Goal: Navigation & Orientation: Go to known website

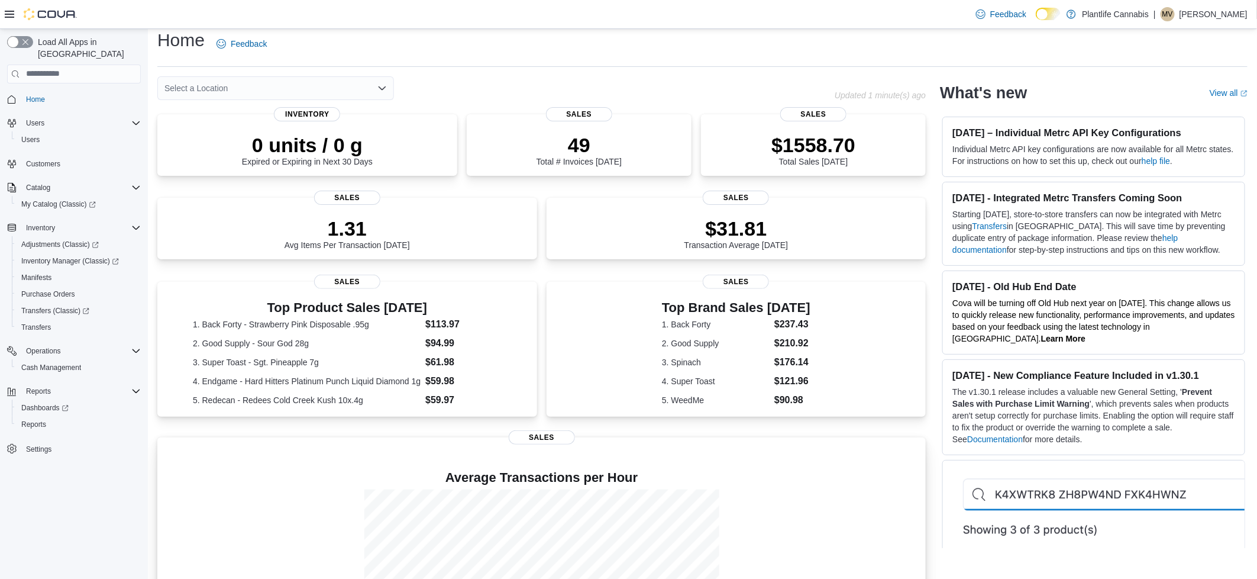
scroll to position [8, 0]
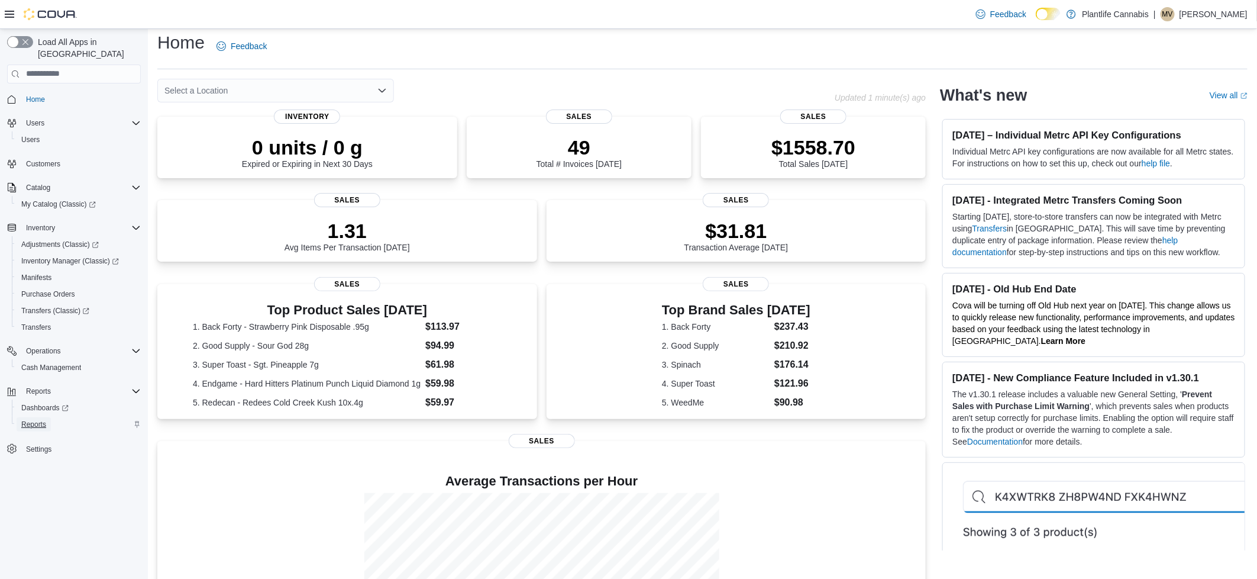
click at [27, 418] on span "Reports" at bounding box center [33, 424] width 25 height 14
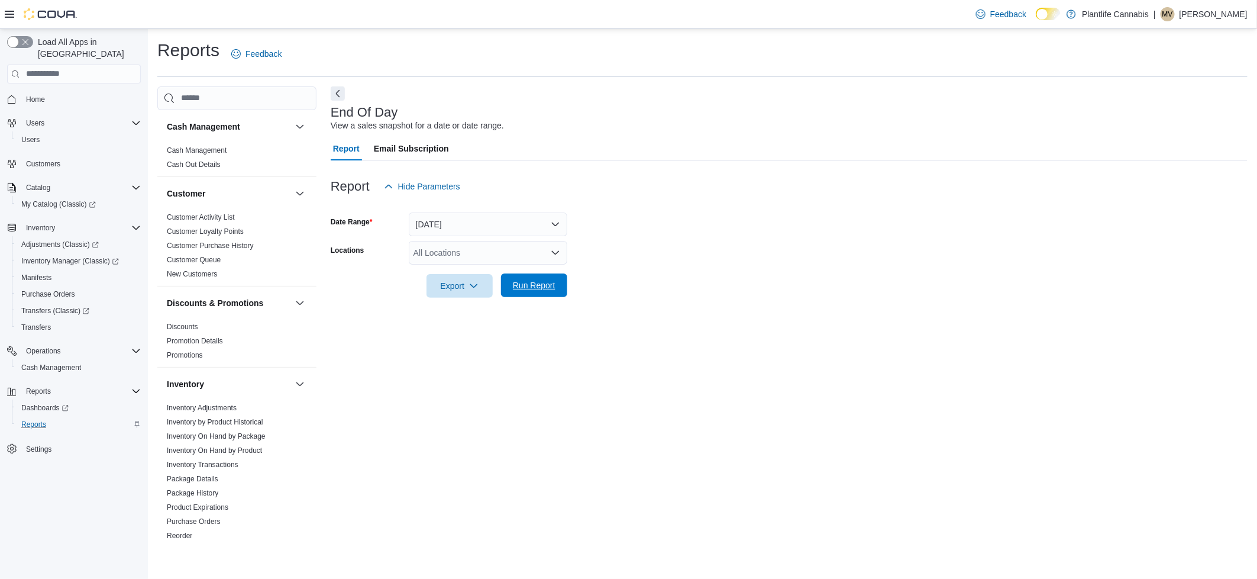
click at [537, 286] on span "Run Report" at bounding box center [534, 285] width 43 height 12
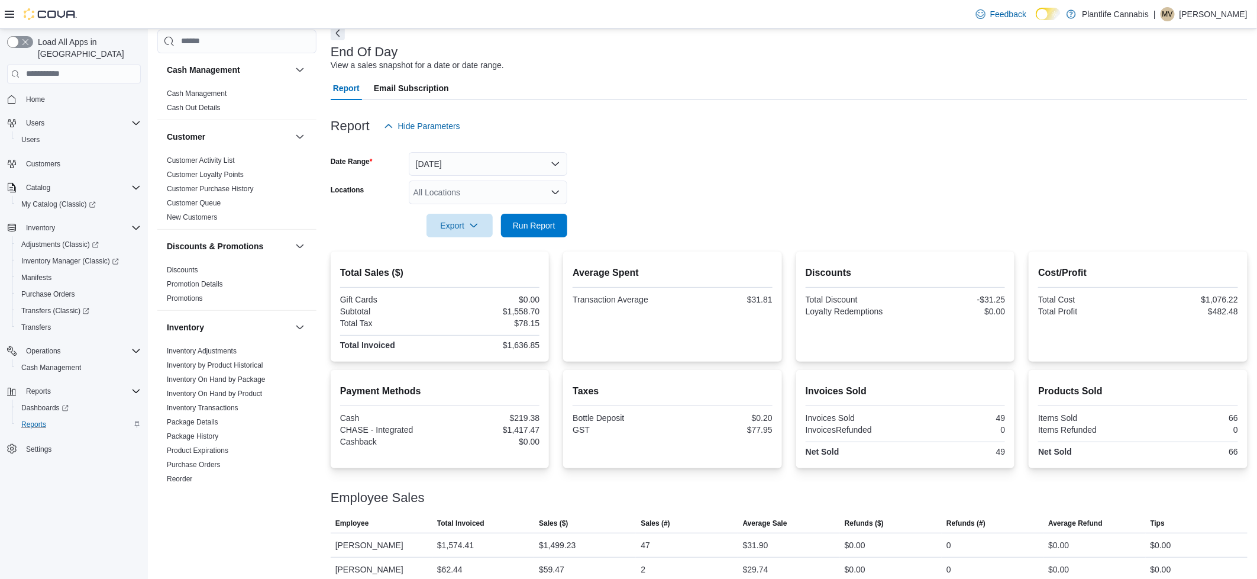
scroll to position [63, 0]
click at [36, 95] on span "Home" at bounding box center [35, 99] width 19 height 9
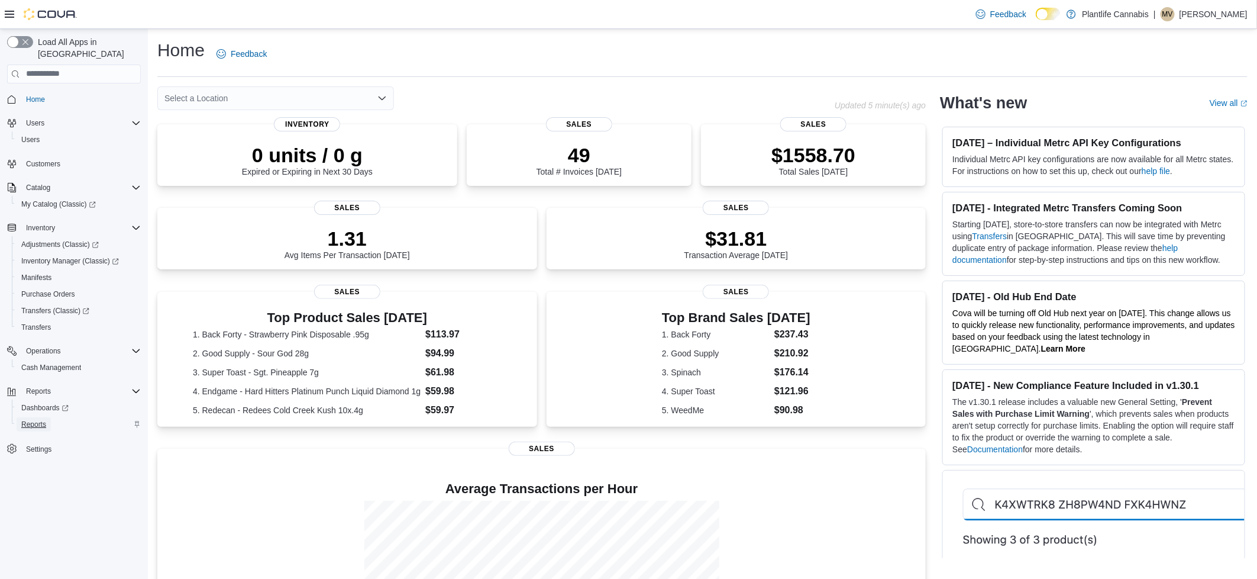
click at [28, 419] on span "Reports" at bounding box center [33, 423] width 25 height 9
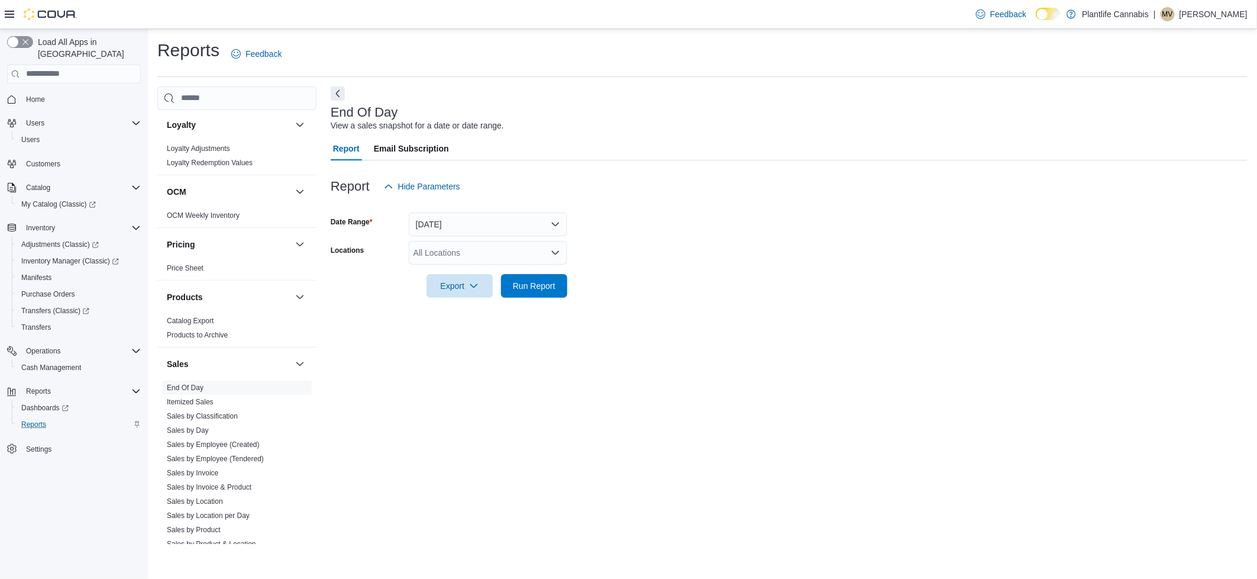
scroll to position [540, 0]
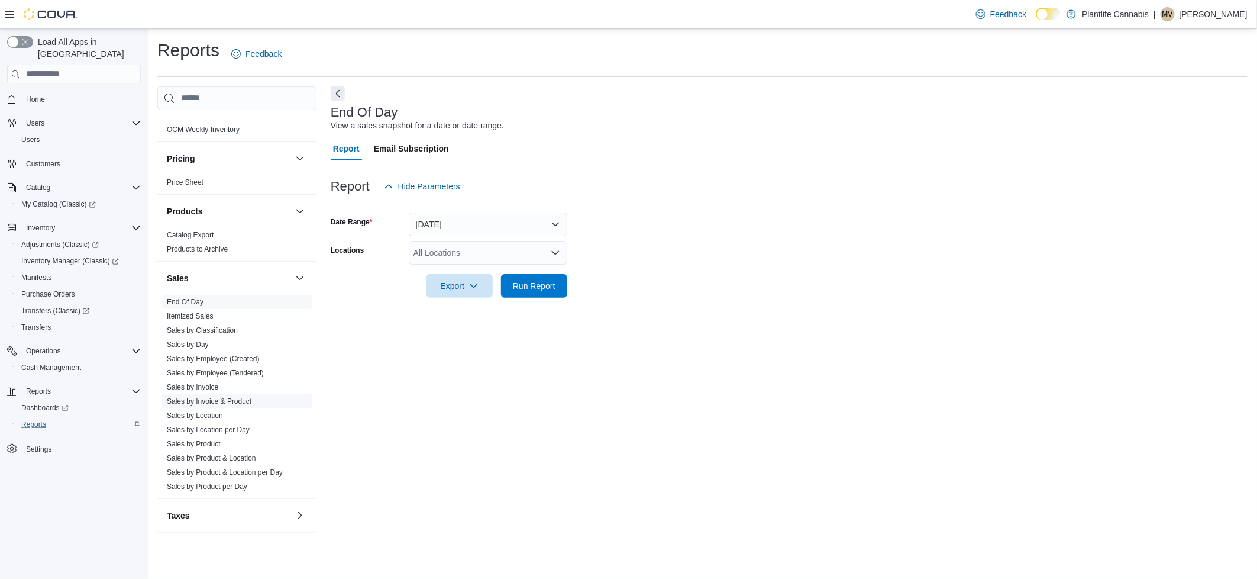
click at [251, 401] on link "Sales by Invoice & Product" at bounding box center [209, 401] width 85 height 8
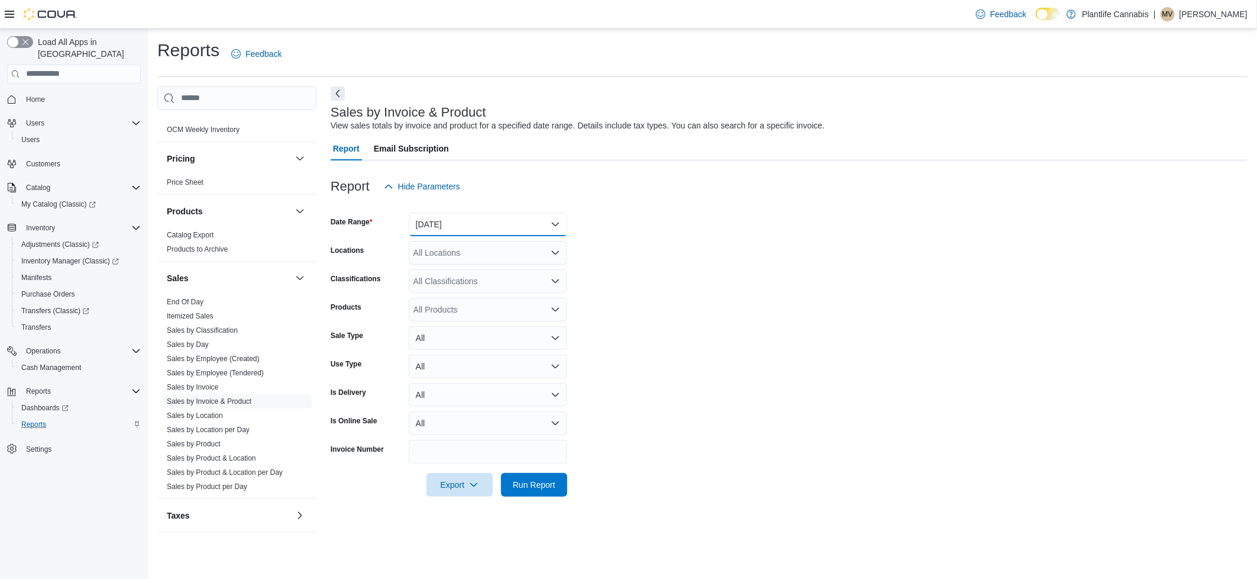
drag, startPoint x: 469, startPoint y: 214, endPoint x: 466, endPoint y: 227, distance: 14.1
click at [469, 214] on button "Yesterday" at bounding box center [488, 224] width 159 height 24
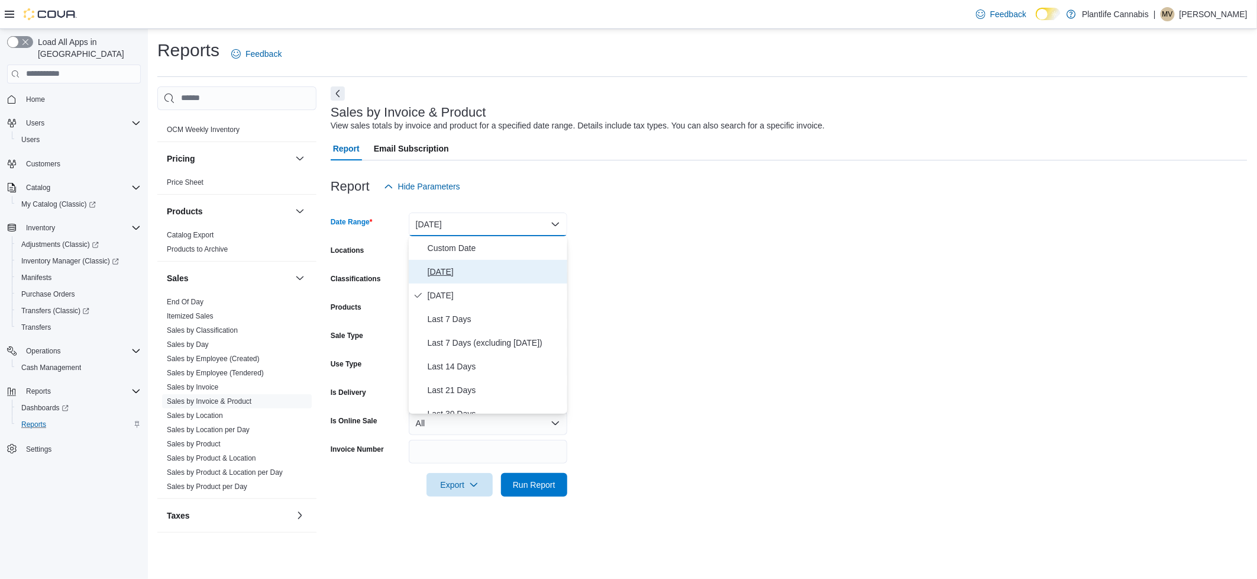
click at [447, 269] on span "[DATE]" at bounding box center [495, 271] width 135 height 14
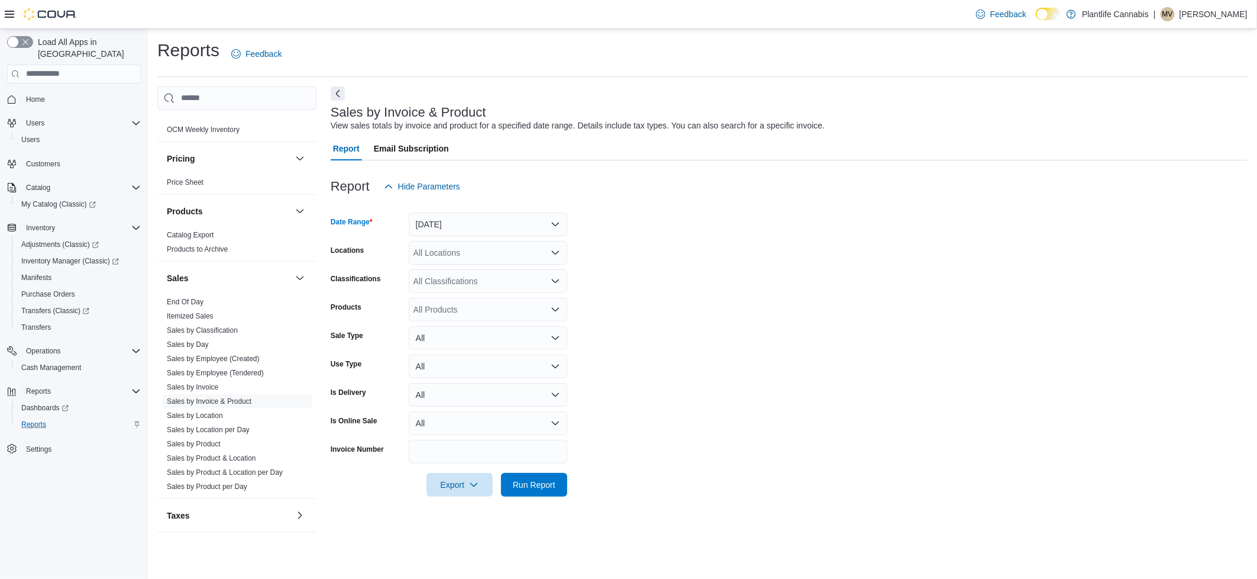
click at [459, 256] on div "All Locations" at bounding box center [488, 253] width 159 height 24
type input "***"
click at [466, 315] on button "Airdrie" at bounding box center [488, 307] width 159 height 17
drag, startPoint x: 751, startPoint y: 327, endPoint x: 679, endPoint y: 356, distance: 77.8
click at [746, 327] on form "Date Range Today Locations Airdrie Classifications All Classifications Products…" at bounding box center [789, 347] width 917 height 298
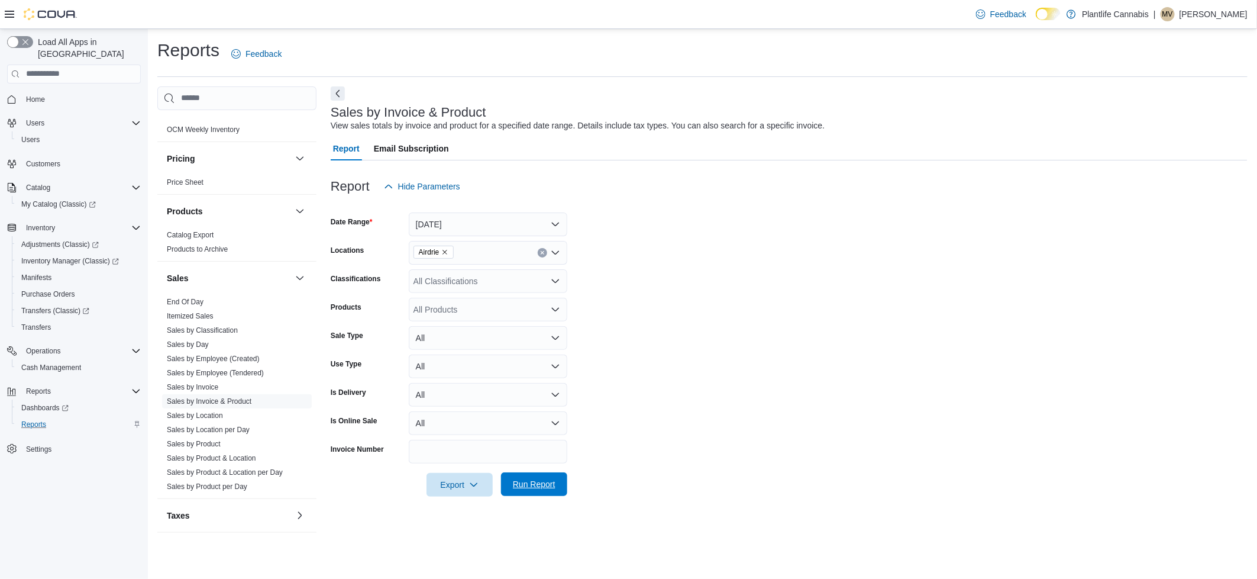
click at [550, 492] on span "Run Report" at bounding box center [534, 484] width 52 height 24
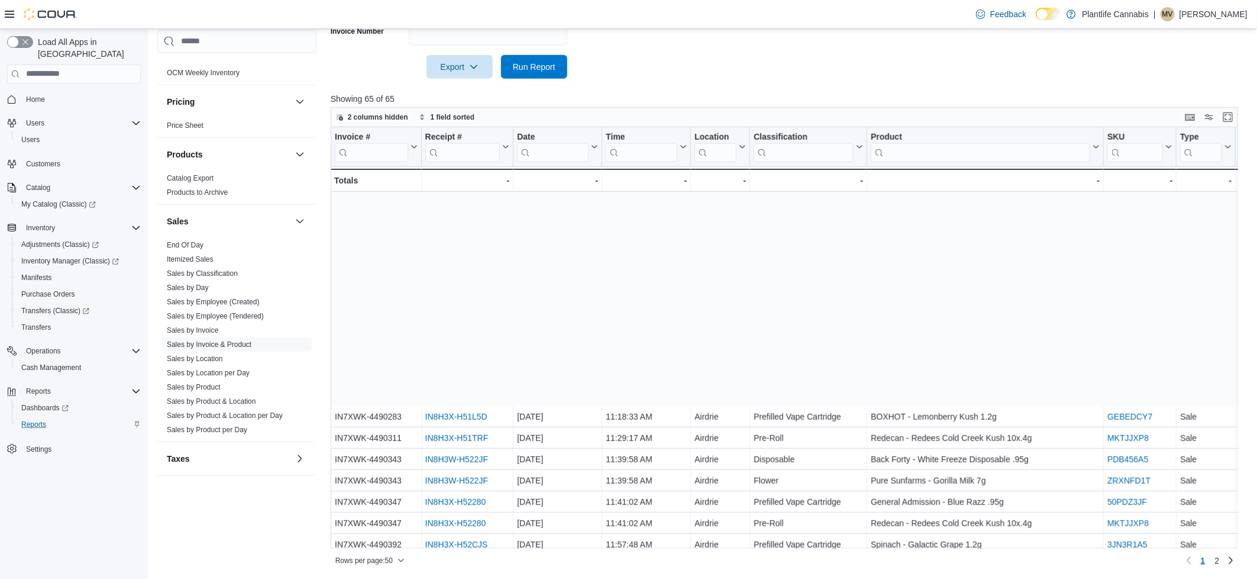
scroll to position [707, 0]
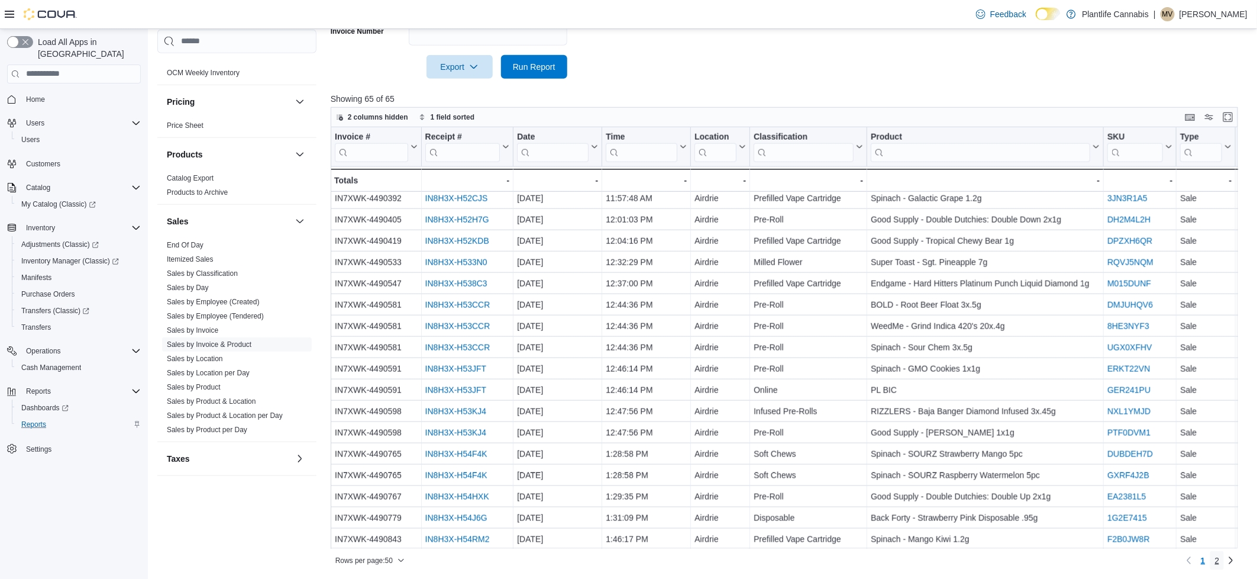
click at [1215, 560] on span "2" at bounding box center [1217, 560] width 5 height 12
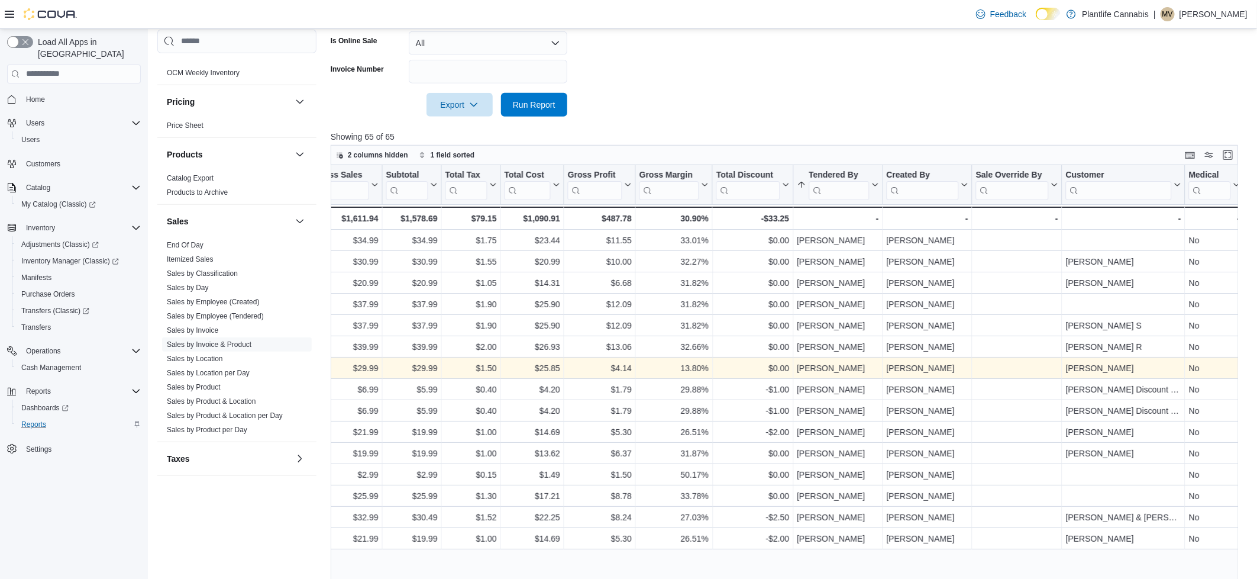
scroll to position [418, 0]
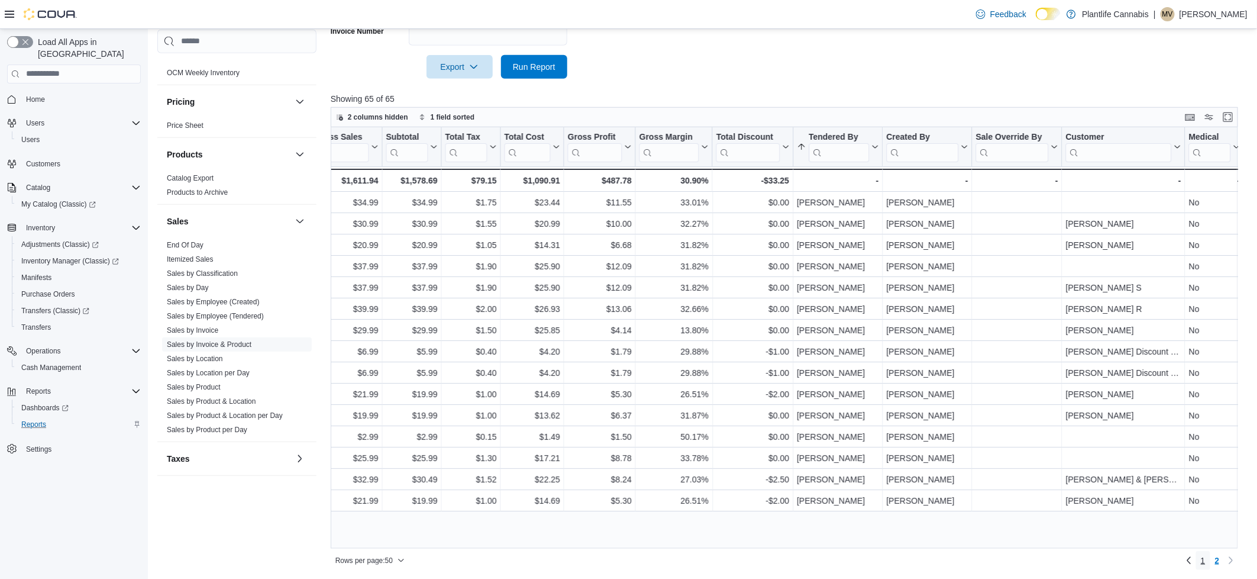
click at [1203, 563] on span "1" at bounding box center [1203, 560] width 5 height 12
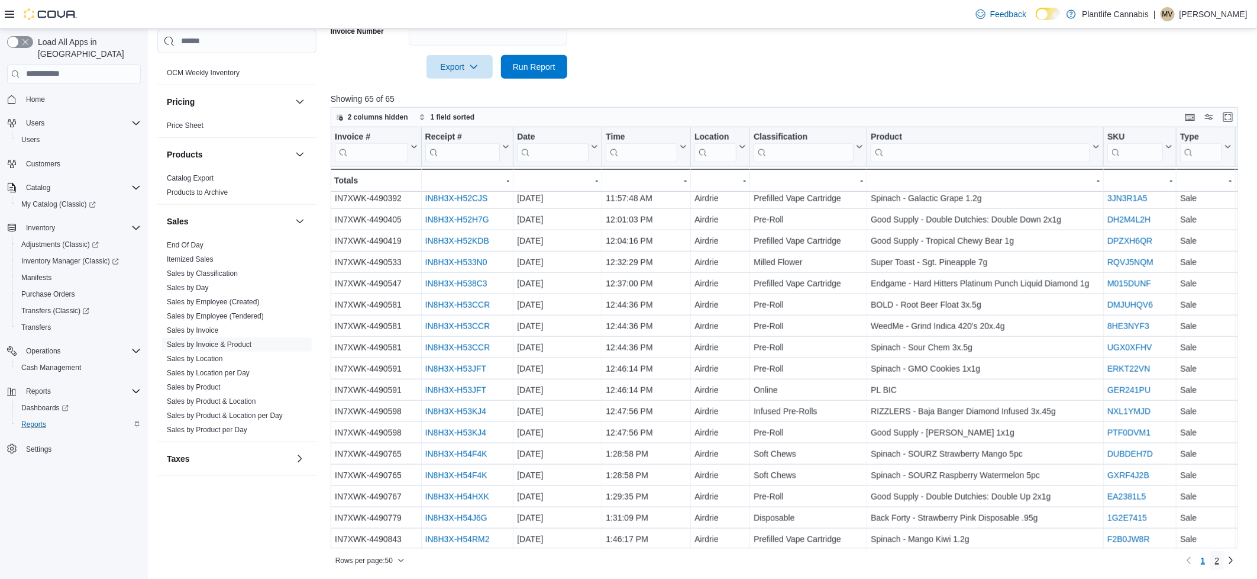
click at [1216, 561] on span "2" at bounding box center [1217, 560] width 5 height 12
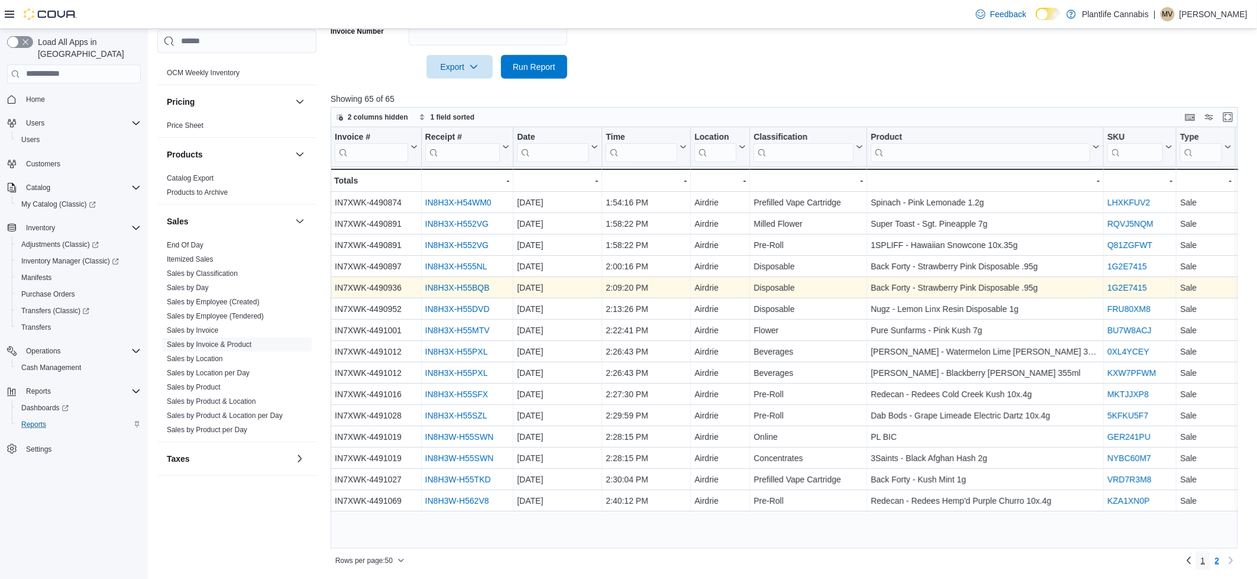
click at [1204, 561] on span "1" at bounding box center [1203, 560] width 5 height 12
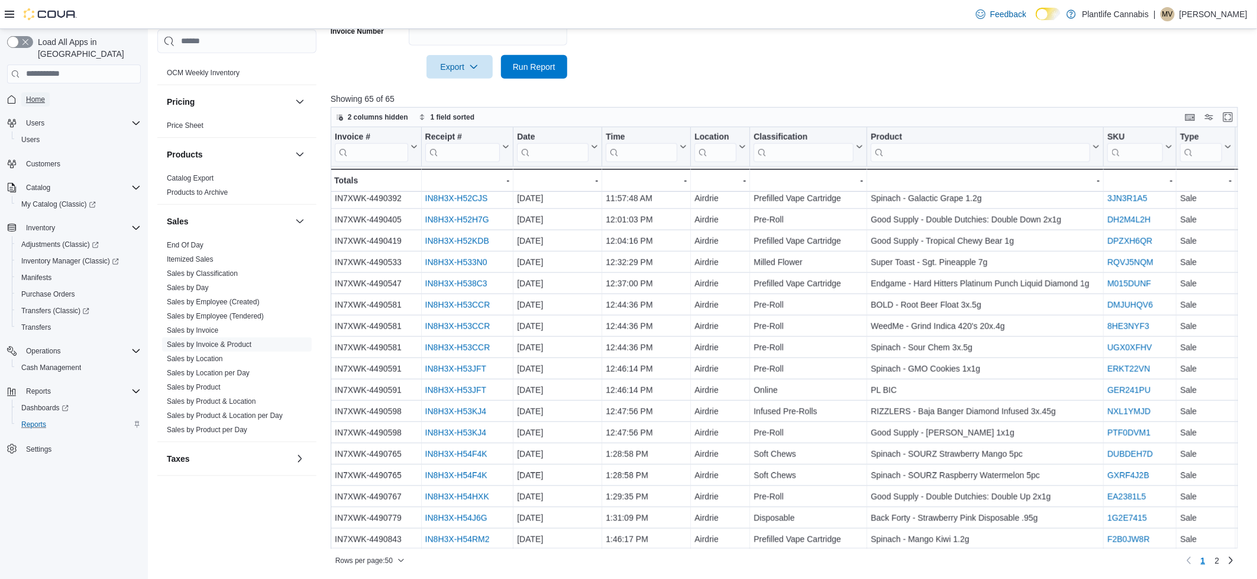
click at [40, 95] on span "Home" at bounding box center [35, 99] width 19 height 9
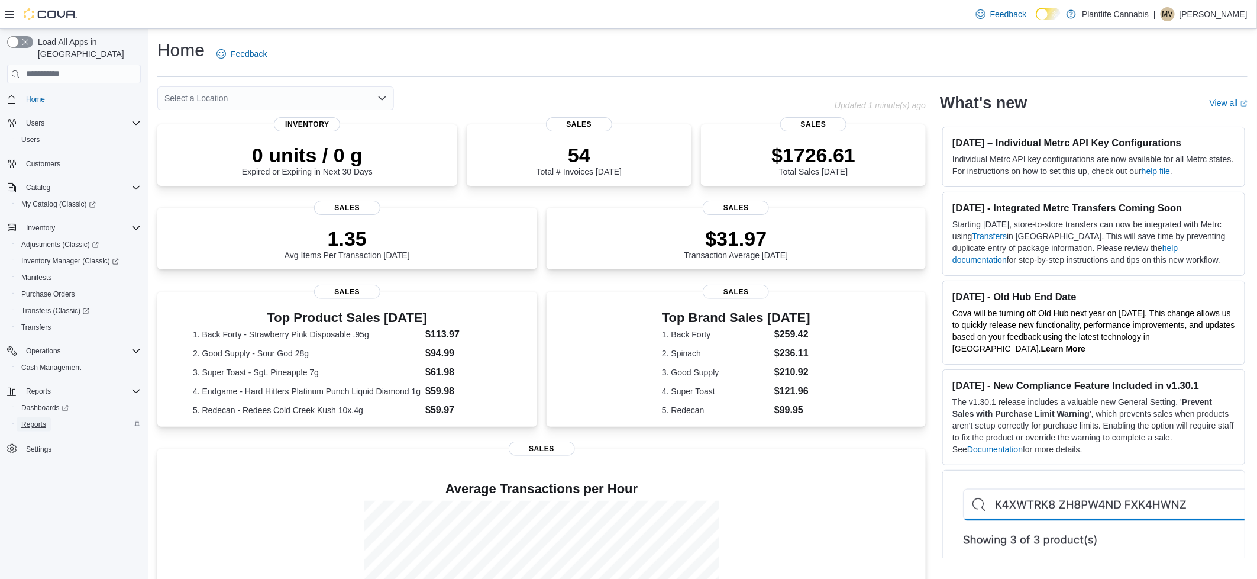
click at [36, 419] on span "Reports" at bounding box center [33, 423] width 25 height 9
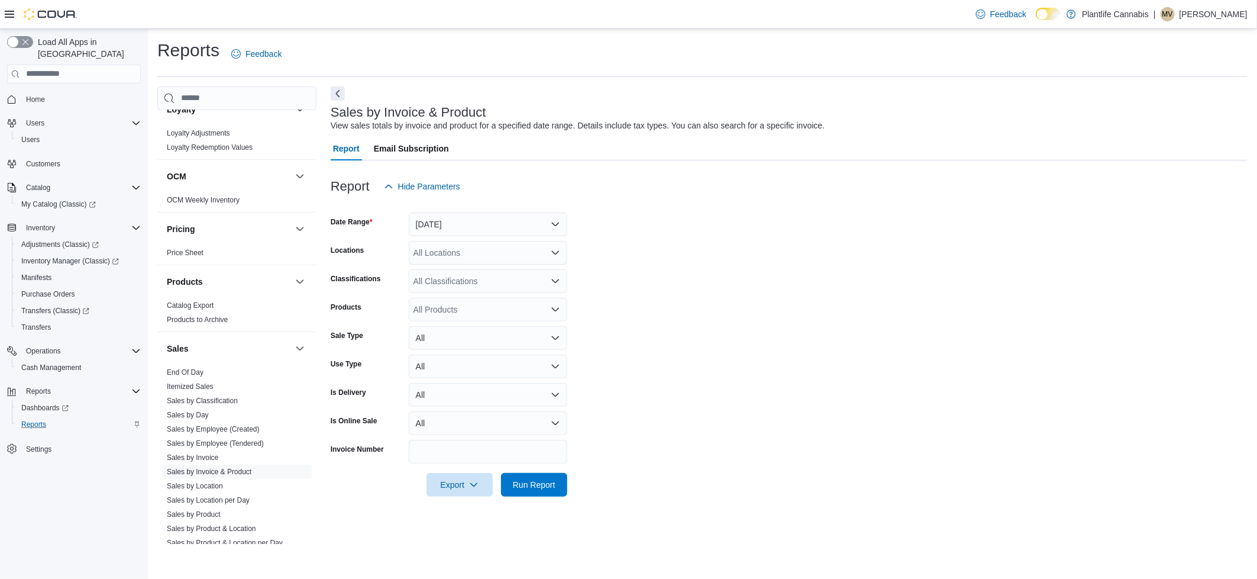
scroll to position [477, 0]
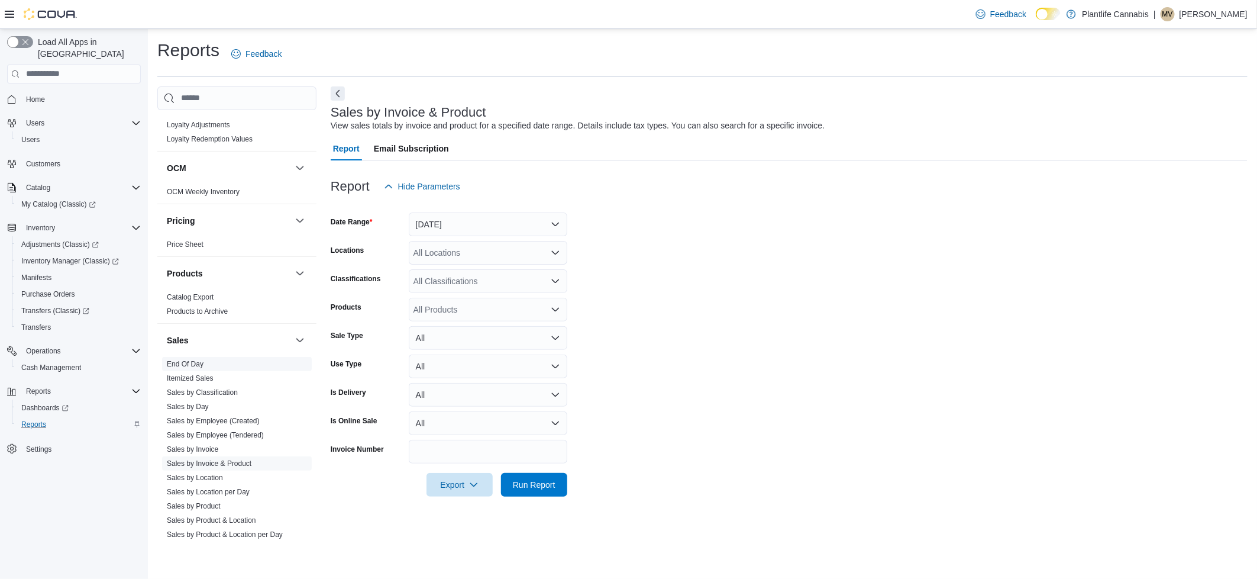
click at [190, 363] on link "End Of Day" at bounding box center [185, 364] width 37 height 8
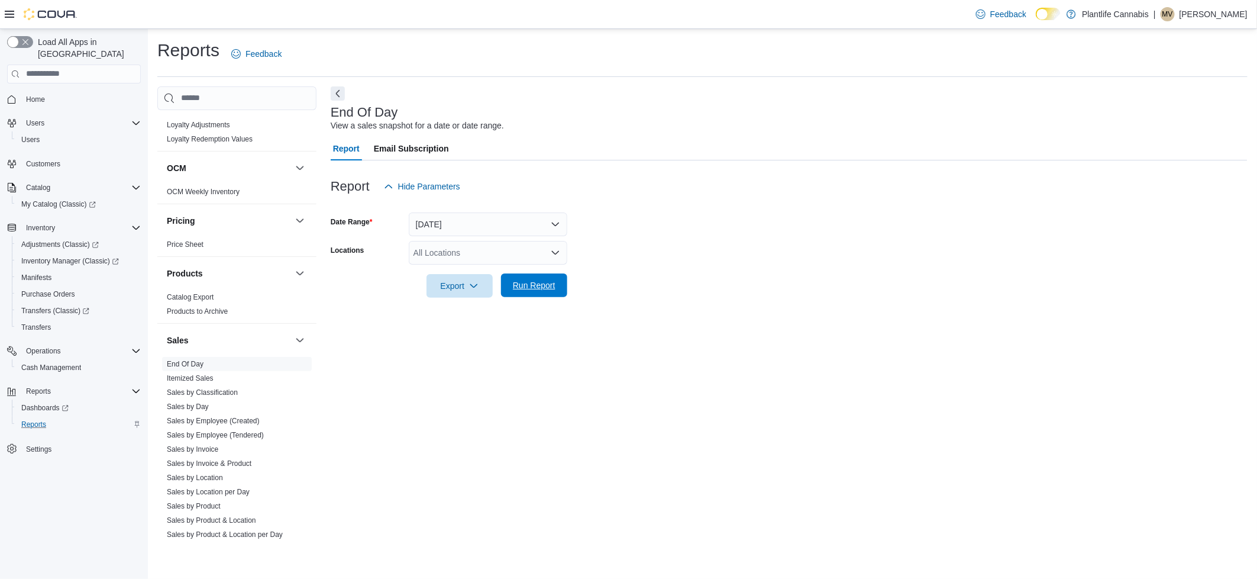
click at [541, 285] on span "Run Report" at bounding box center [534, 285] width 43 height 12
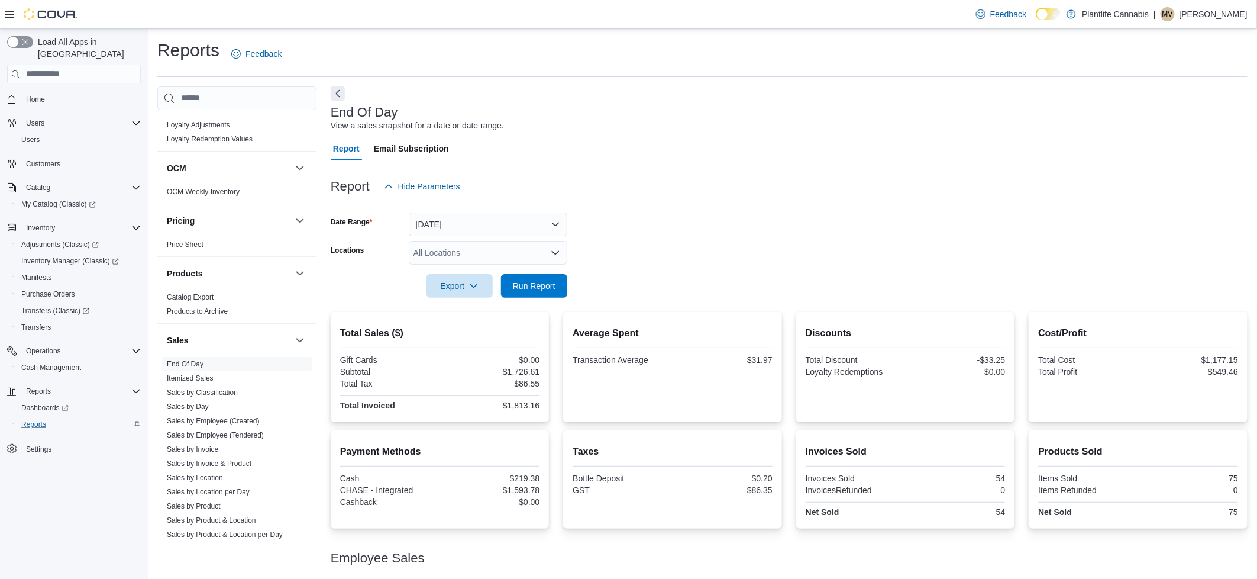
scroll to position [72, 0]
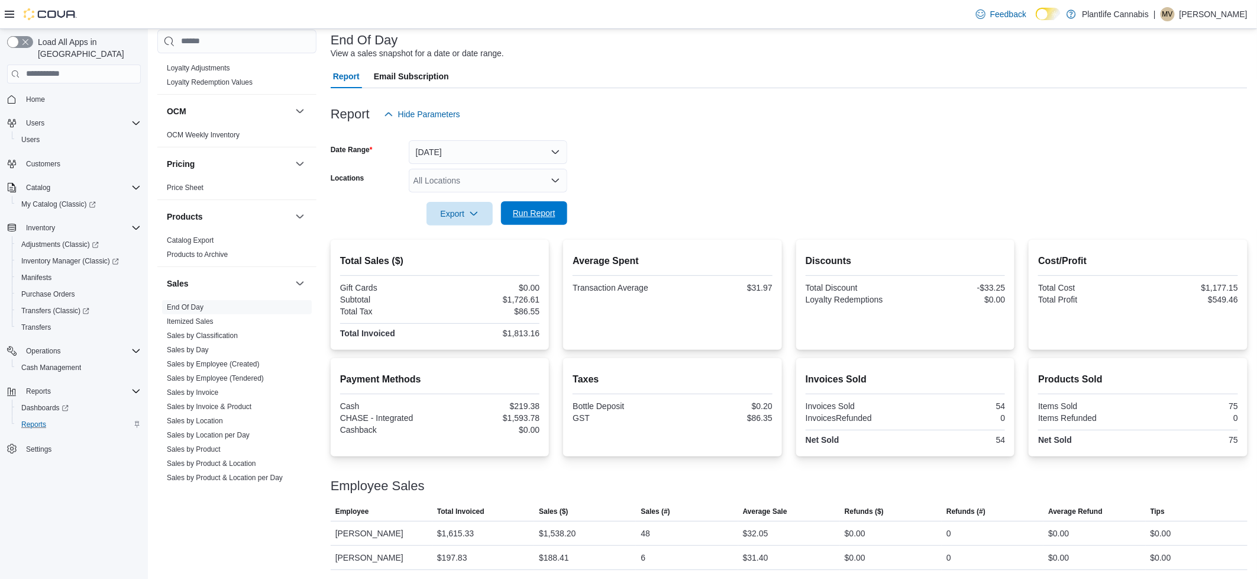
click at [548, 207] on span "Run Report" at bounding box center [534, 213] width 52 height 24
click at [27, 95] on span "Home" at bounding box center [35, 99] width 19 height 9
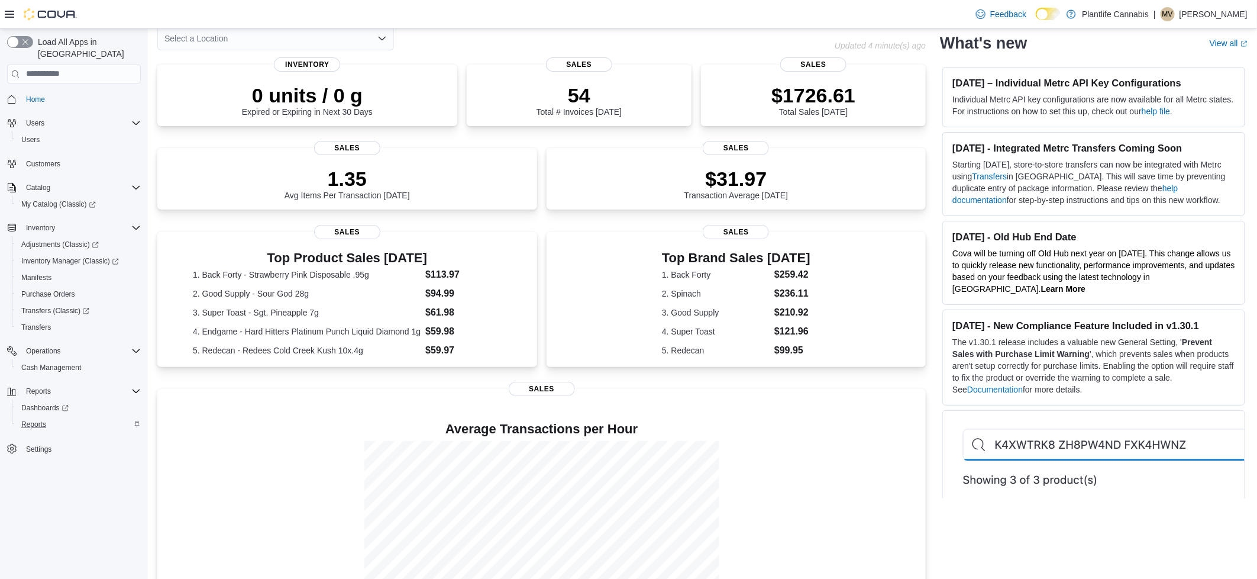
scroll to position [117, 0]
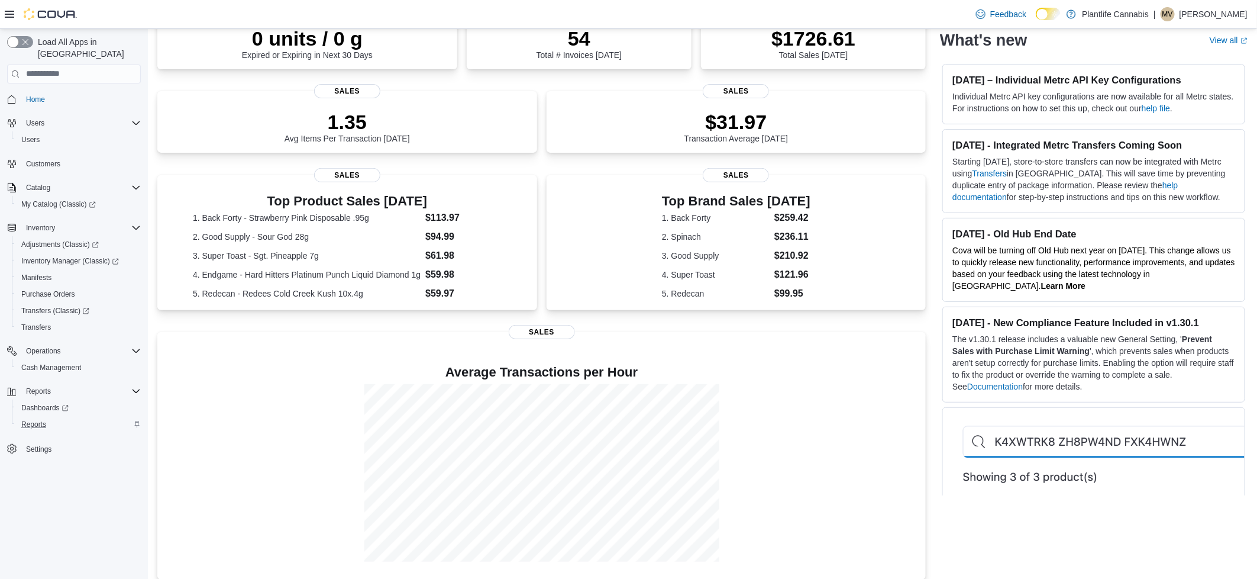
click at [56, 417] on div "Reports" at bounding box center [79, 424] width 124 height 14
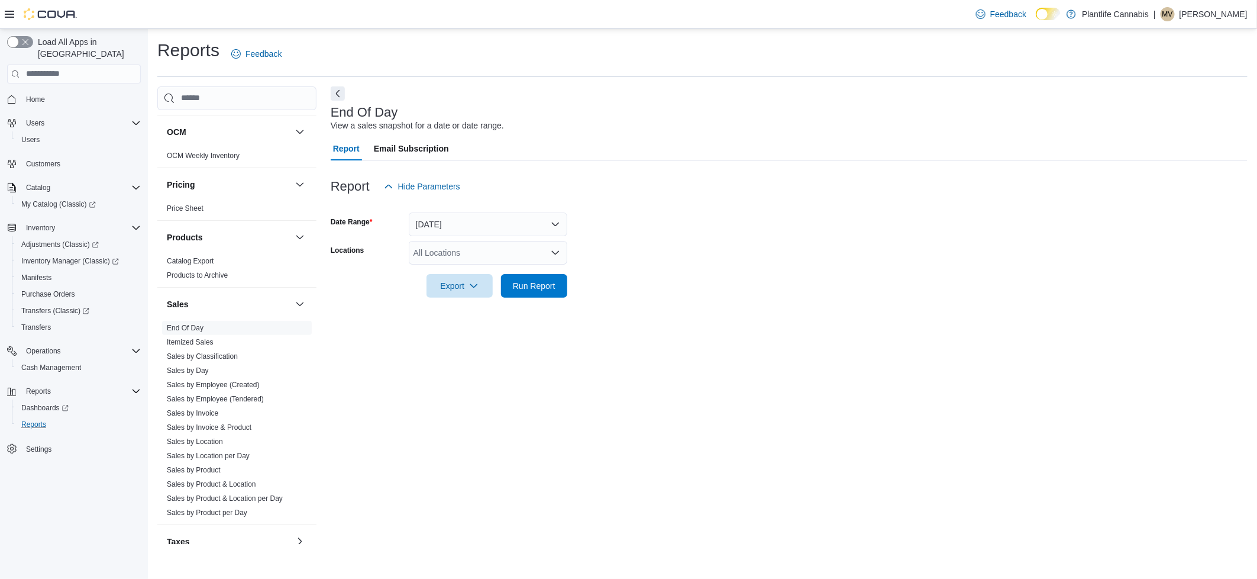
scroll to position [540, 0]
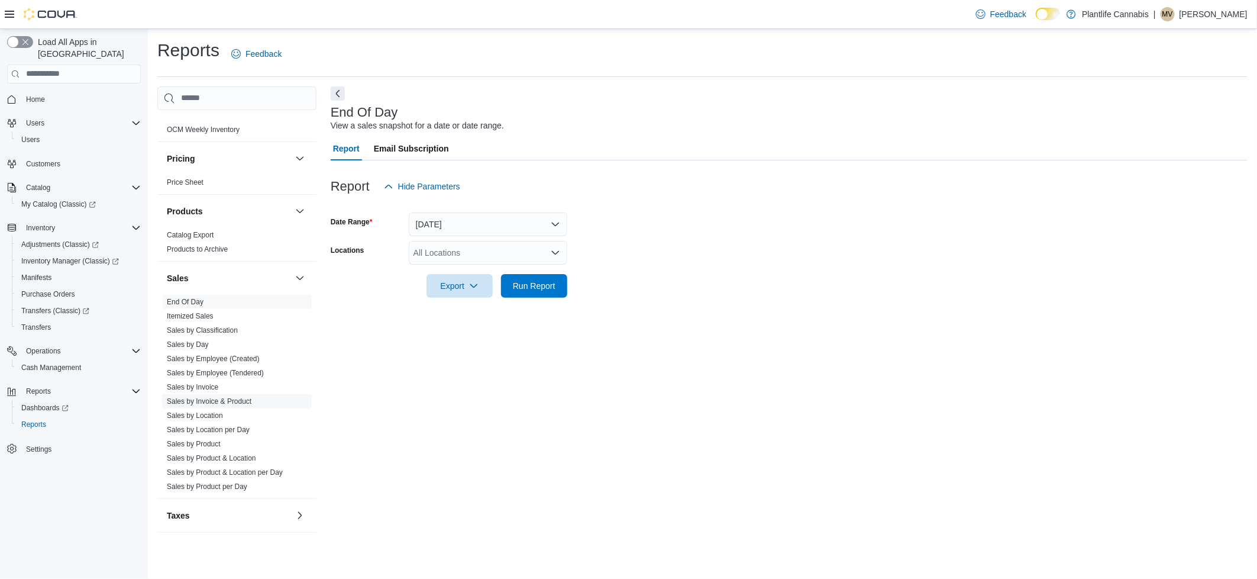
click at [233, 403] on link "Sales by Invoice & Product" at bounding box center [209, 401] width 85 height 8
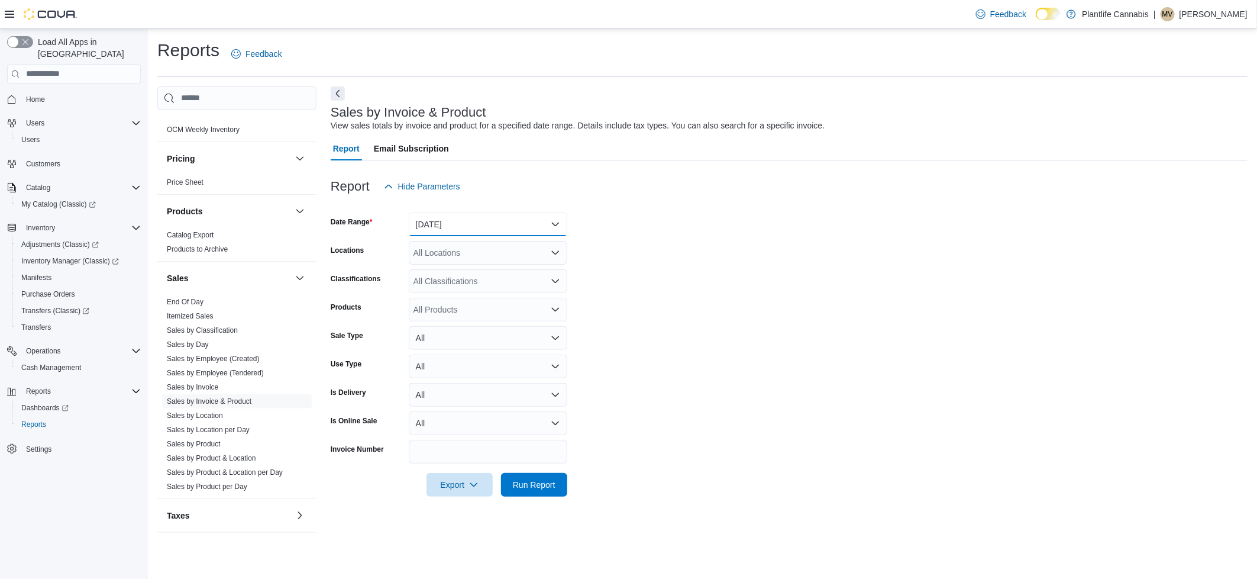
click at [487, 224] on button "Yesterday" at bounding box center [488, 224] width 159 height 24
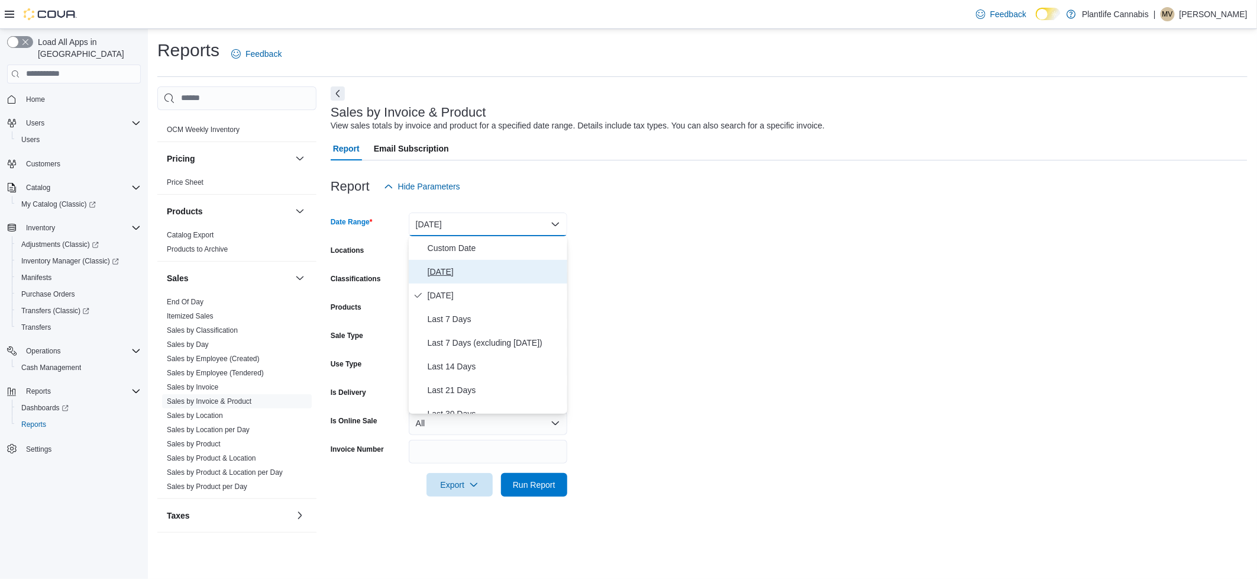
click at [456, 267] on span "[DATE]" at bounding box center [495, 271] width 135 height 14
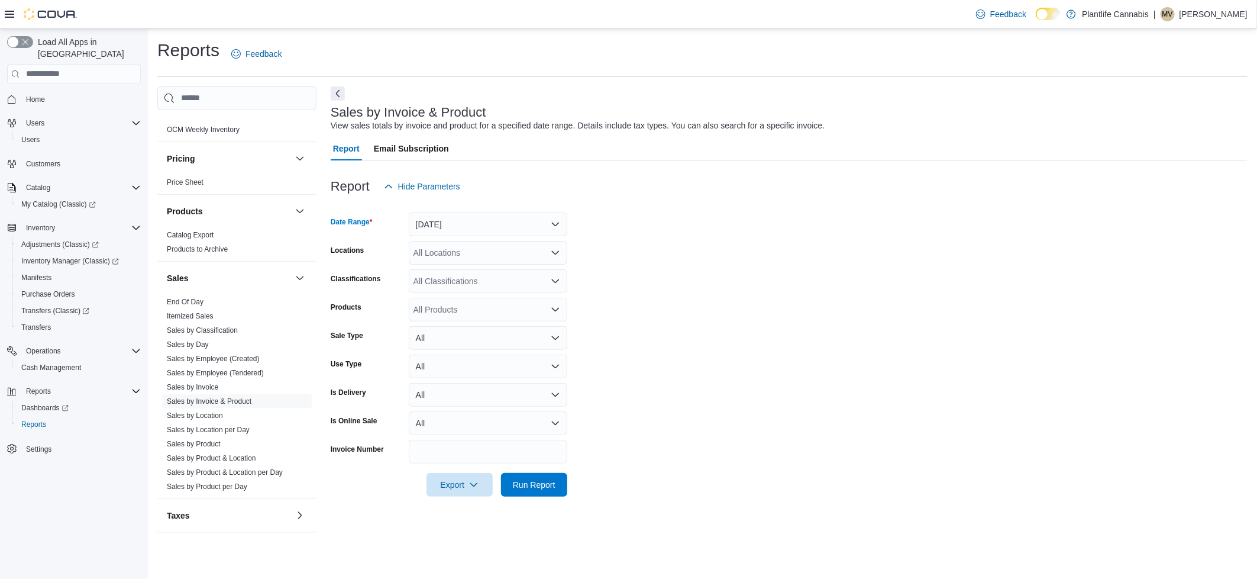
click at [455, 251] on div "All Locations" at bounding box center [488, 253] width 159 height 24
type input "***"
click at [462, 307] on span "Airdrie" at bounding box center [452, 307] width 24 height 12
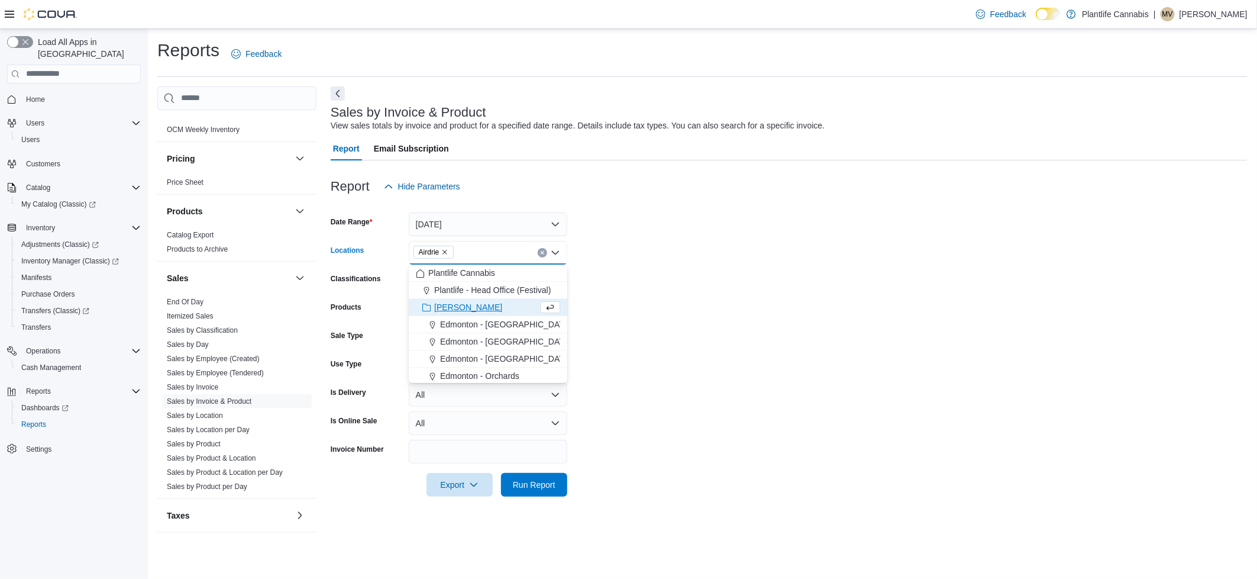
drag, startPoint x: 784, startPoint y: 340, endPoint x: 548, endPoint y: 457, distance: 264.0
click at [780, 341] on form "Date Range Today Locations Airdrie Combo box. Selected. Airdrie. Press Backspac…" at bounding box center [789, 347] width 917 height 298
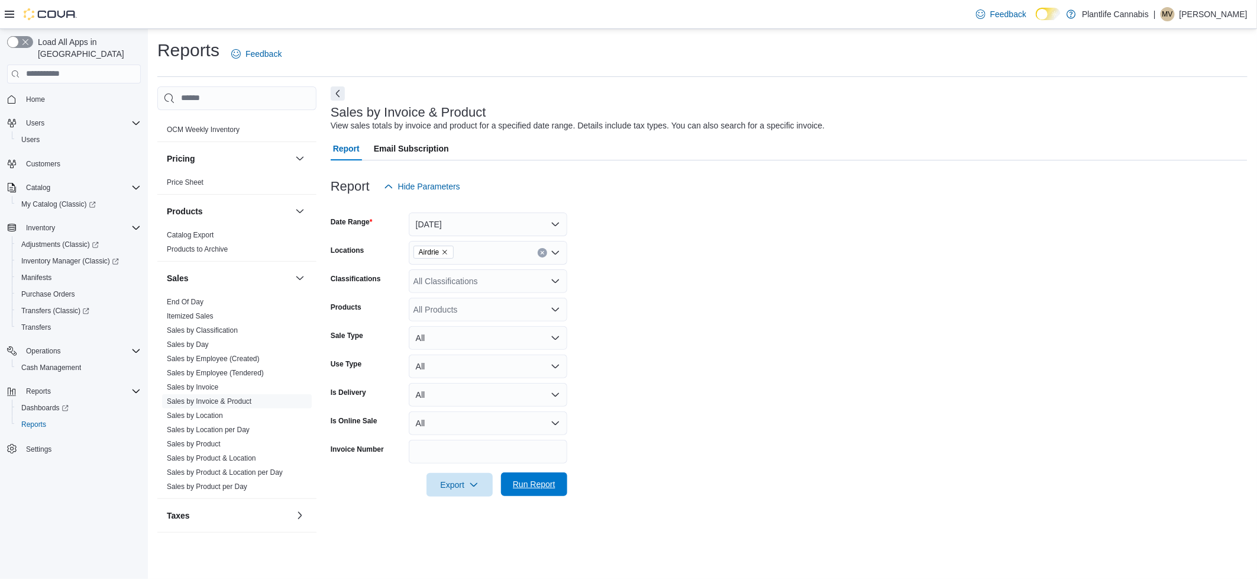
click at [532, 488] on span "Run Report" at bounding box center [534, 484] width 43 height 12
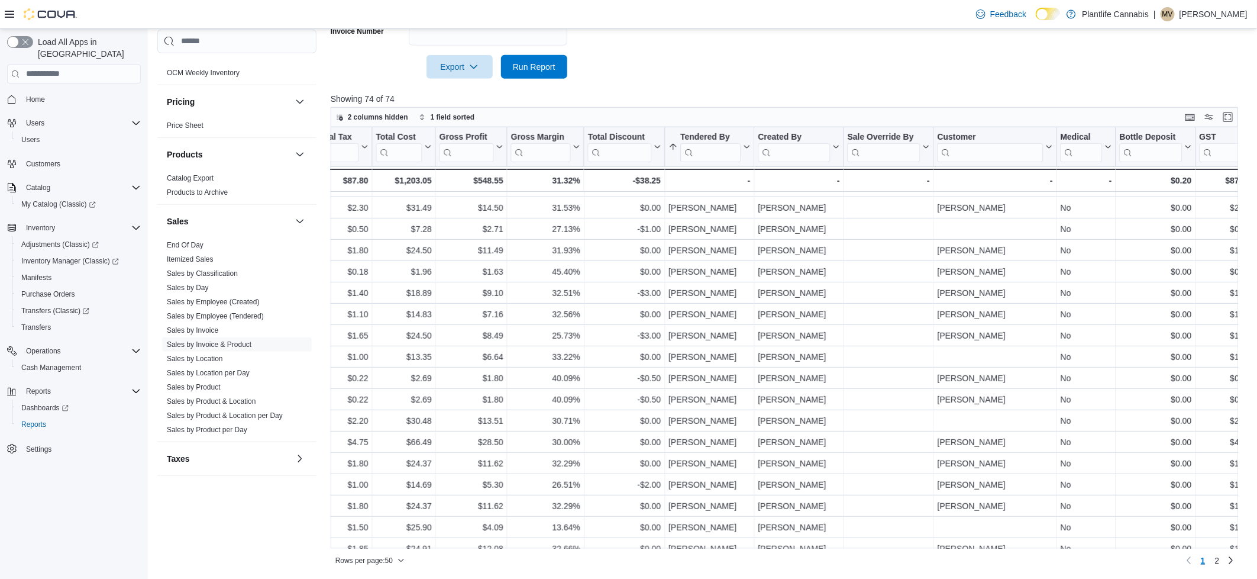
scroll to position [229, 1238]
click at [184, 247] on link "End Of Day" at bounding box center [185, 245] width 37 height 8
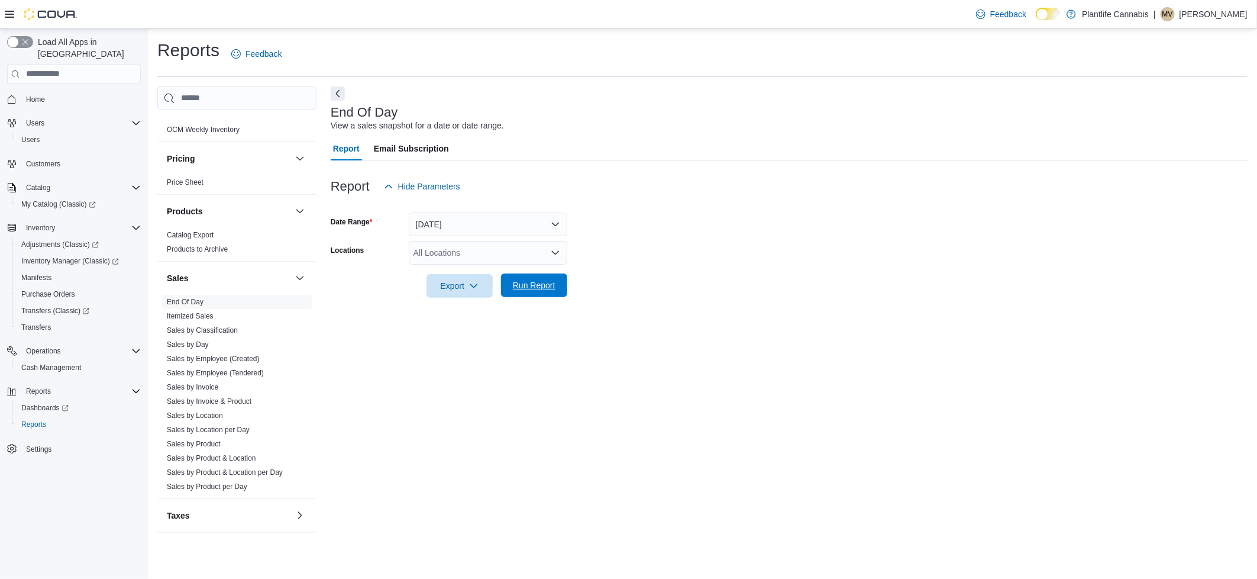
click at [566, 280] on button "Run Report" at bounding box center [534, 285] width 66 height 24
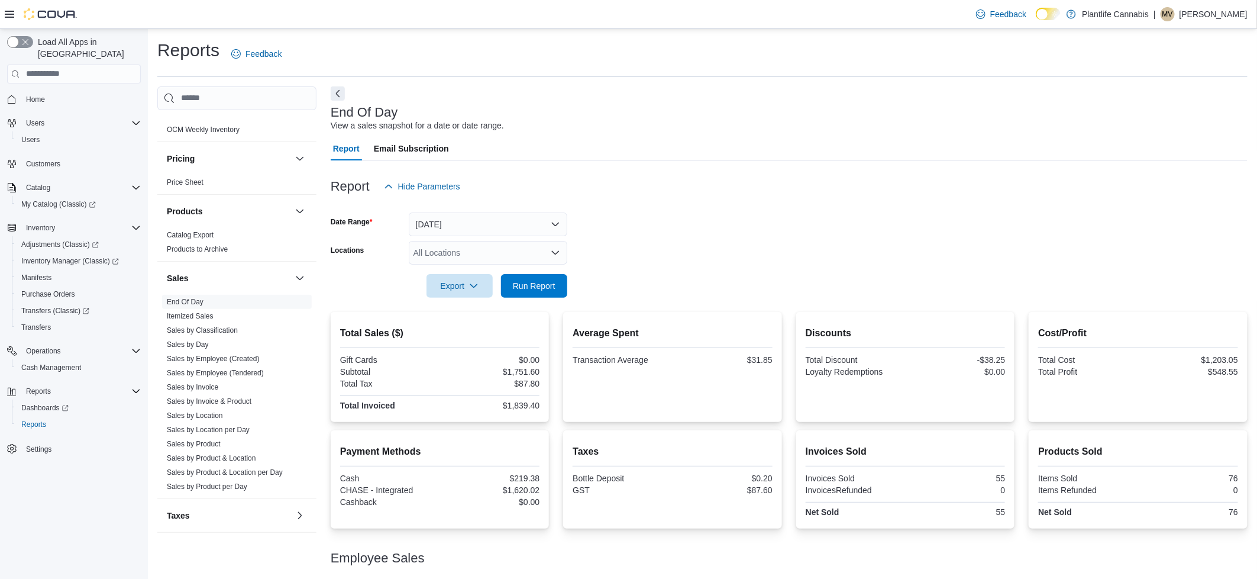
scroll to position [72, 0]
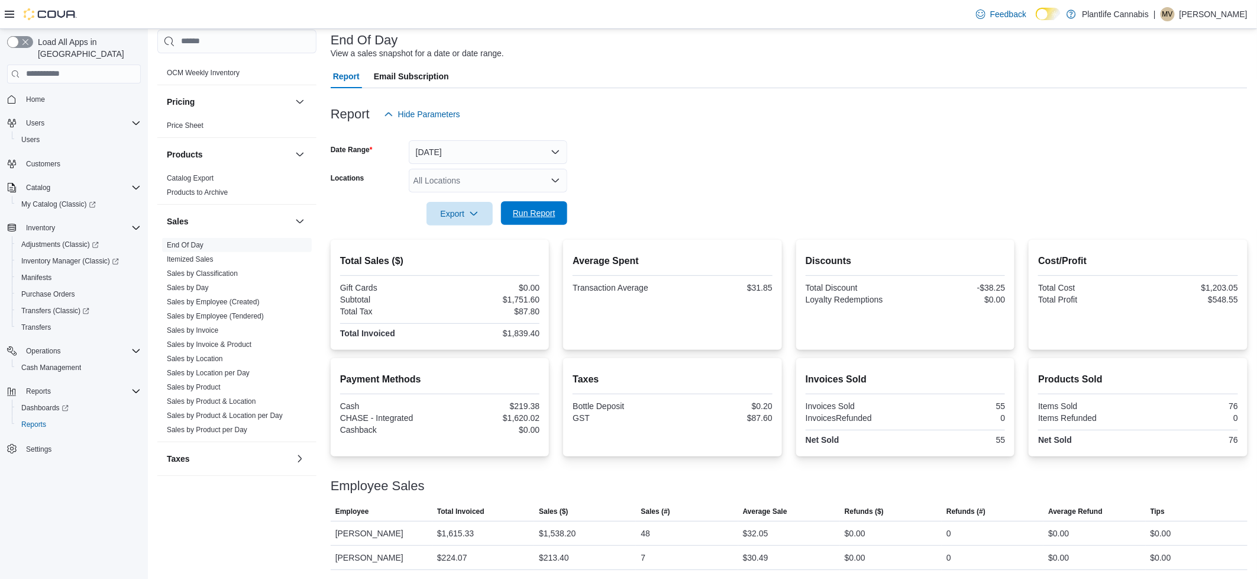
click at [513, 216] on span "Run Report" at bounding box center [534, 213] width 43 height 12
click at [33, 95] on span "Home" at bounding box center [35, 99] width 19 height 9
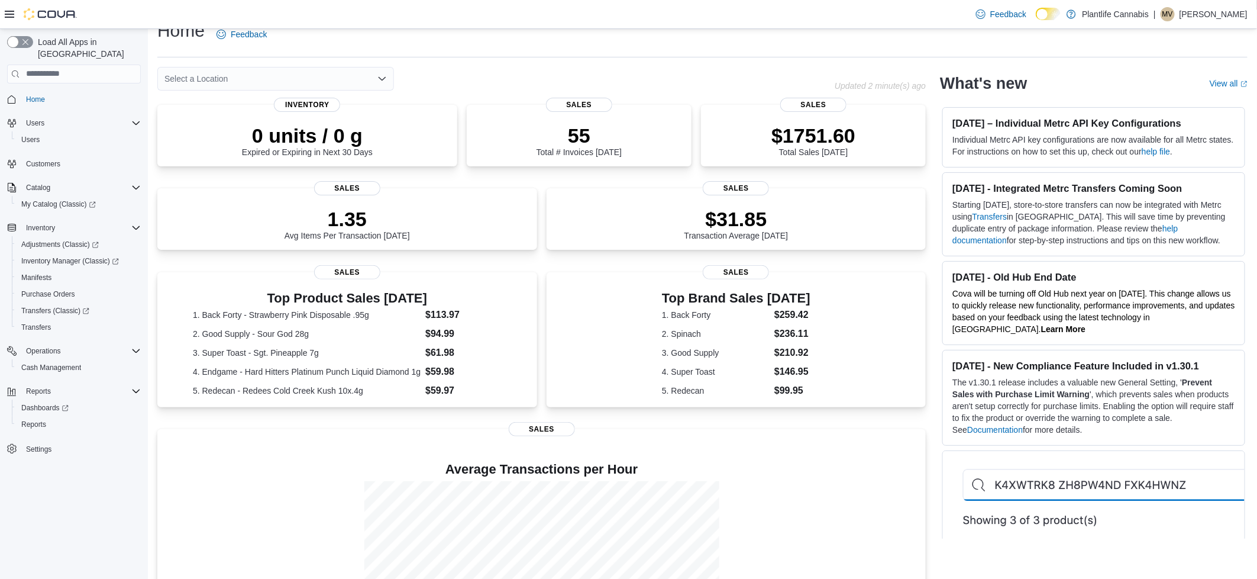
scroll to position [19, 0]
click at [28, 419] on span "Reports" at bounding box center [33, 423] width 25 height 9
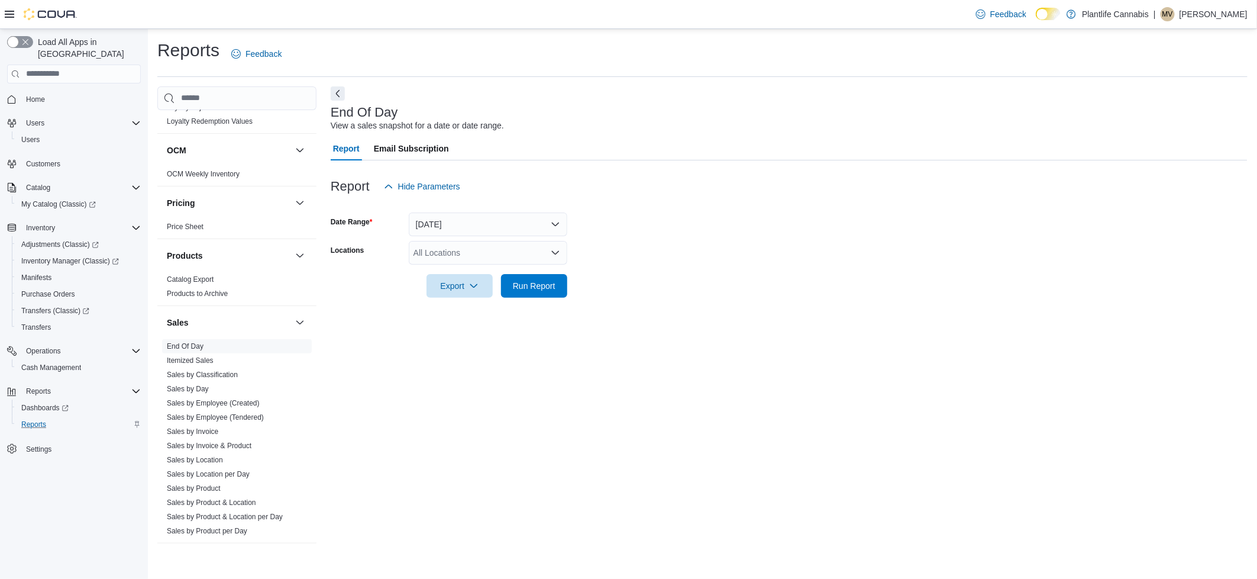
scroll to position [503, 0]
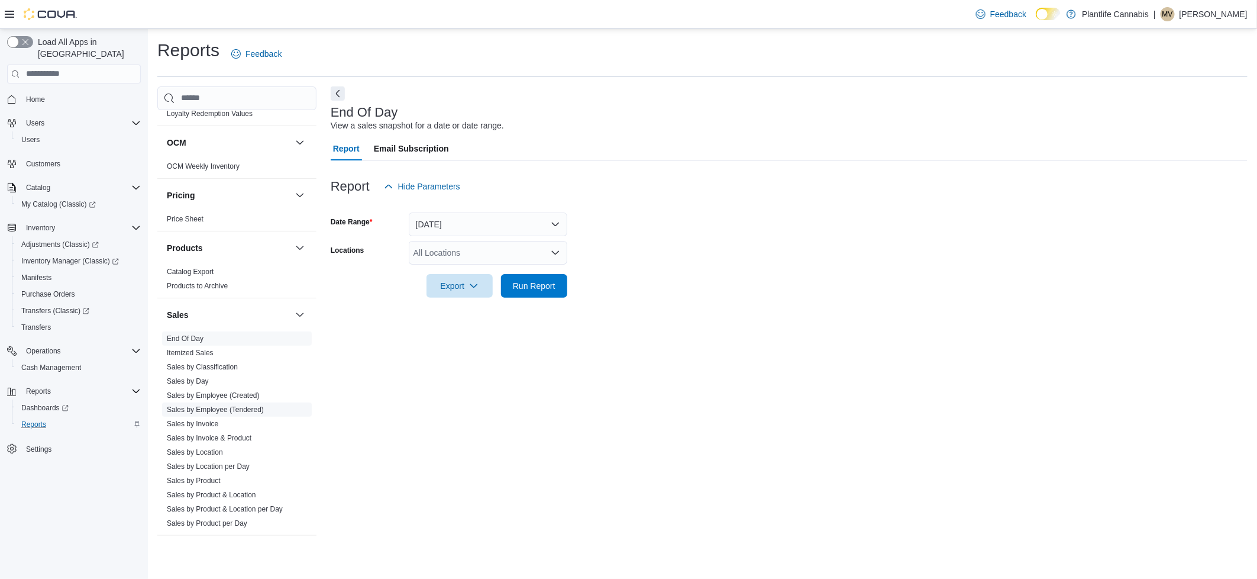
click at [232, 412] on link "Sales by Employee (Tendered)" at bounding box center [215, 409] width 97 height 8
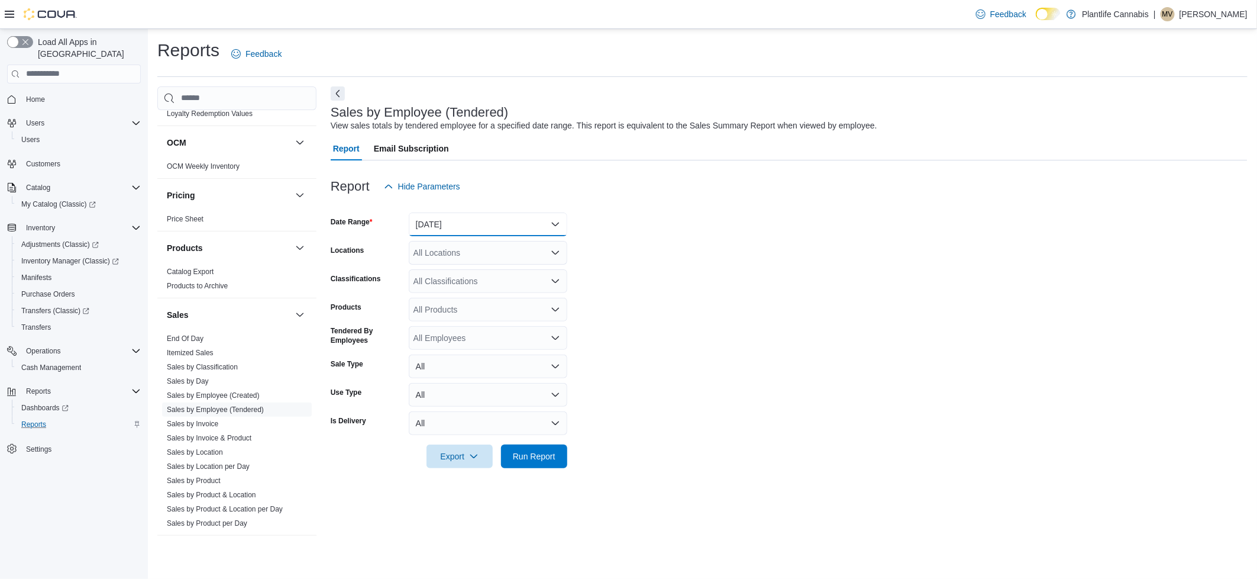
click at [450, 222] on button "Yesterday" at bounding box center [488, 224] width 159 height 24
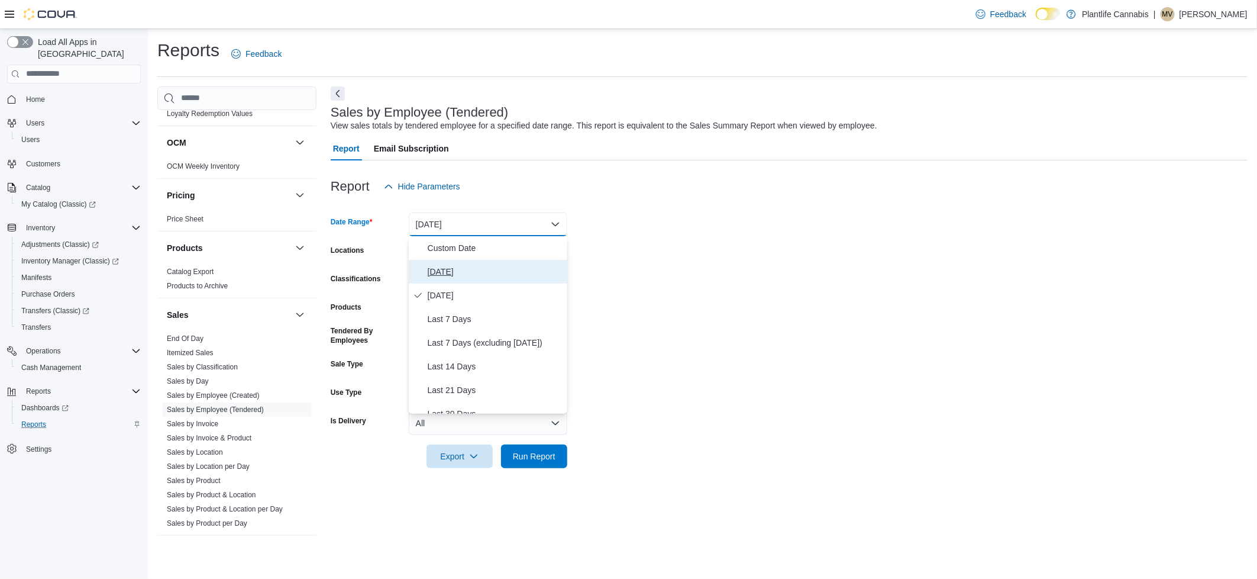
click at [436, 269] on span "[DATE]" at bounding box center [495, 271] width 135 height 14
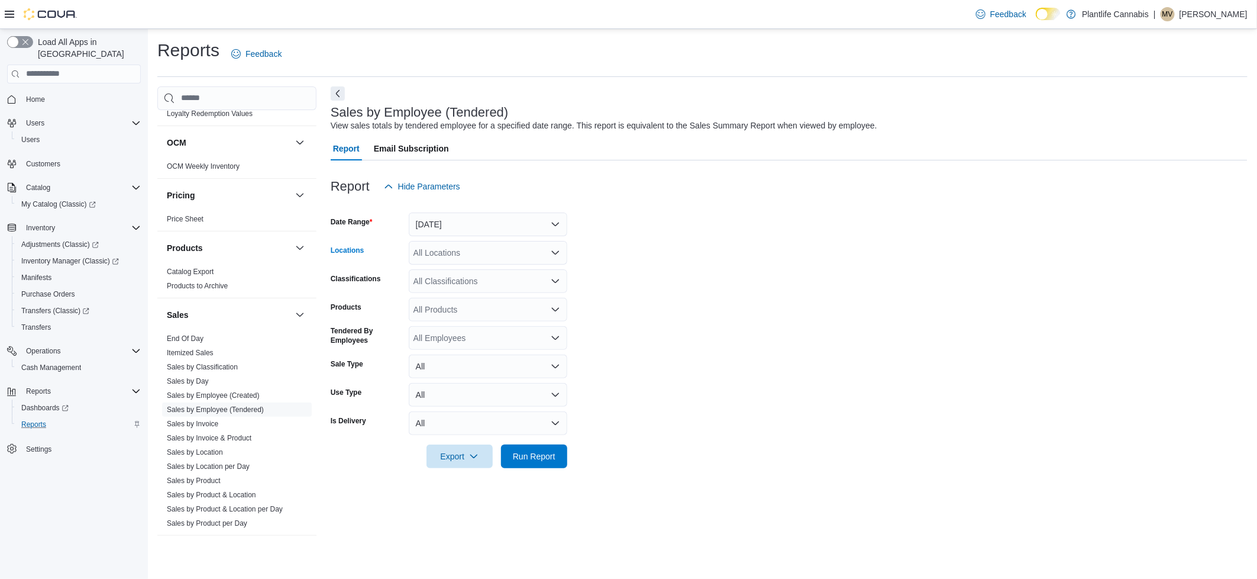
click at [444, 259] on div "All Locations" at bounding box center [488, 253] width 159 height 24
type input "***"
click at [463, 301] on span "Airdrie" at bounding box center [452, 307] width 24 height 12
drag, startPoint x: 718, startPoint y: 302, endPoint x: 580, endPoint y: 304, distance: 137.8
click at [717, 302] on form "Date Range Today Locations Airdrie Classifications All Classifications Products…" at bounding box center [789, 333] width 917 height 270
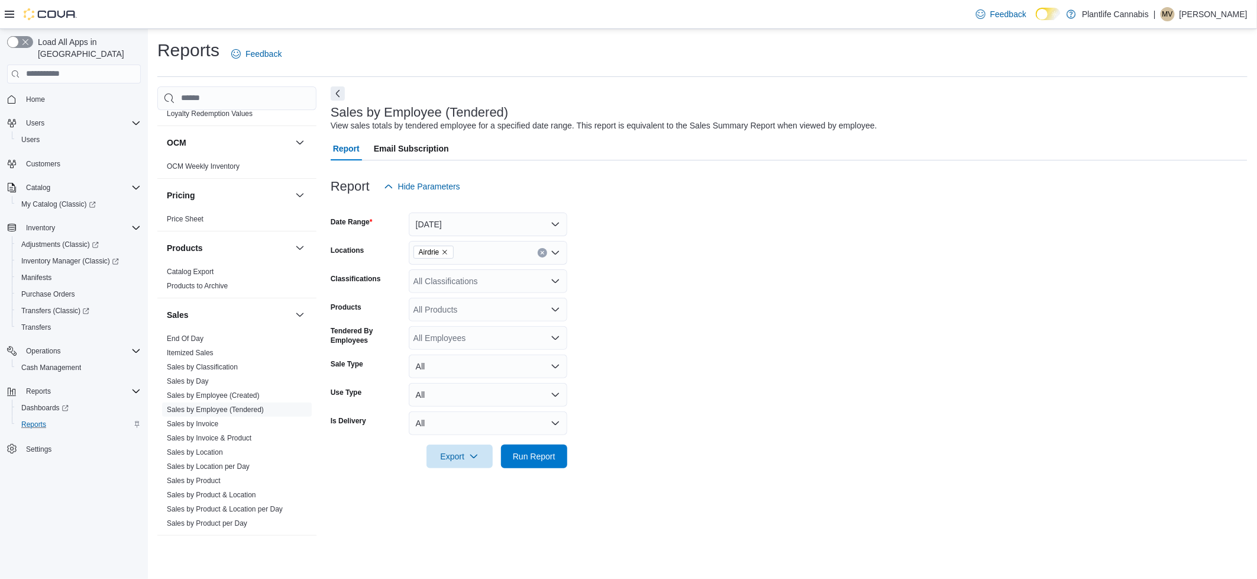
click at [518, 279] on div "All Classifications" at bounding box center [488, 281] width 159 height 24
type input "***"
click at [513, 295] on div "Accessory Group" at bounding box center [488, 301] width 144 height 12
drag, startPoint x: 853, startPoint y: 279, endPoint x: 600, endPoint y: 433, distance: 295.7
click at [851, 280] on form "Date Range Today Locations Airdrie Classifications Accessory Group Products All…" at bounding box center [789, 333] width 917 height 270
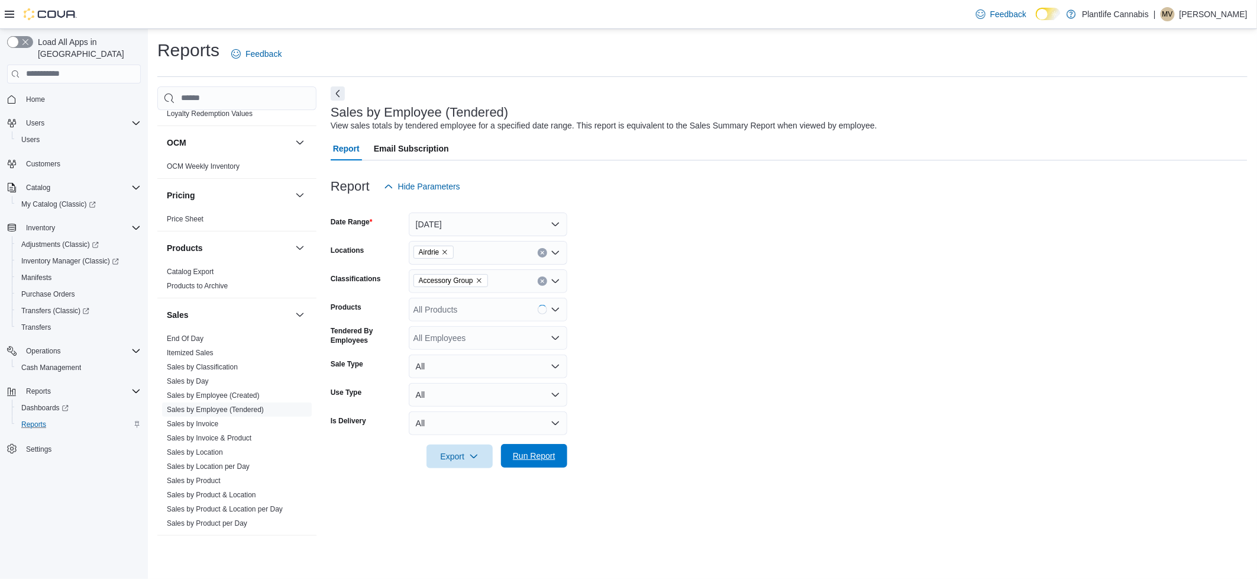
click at [549, 456] on span "Run Report" at bounding box center [534, 456] width 43 height 12
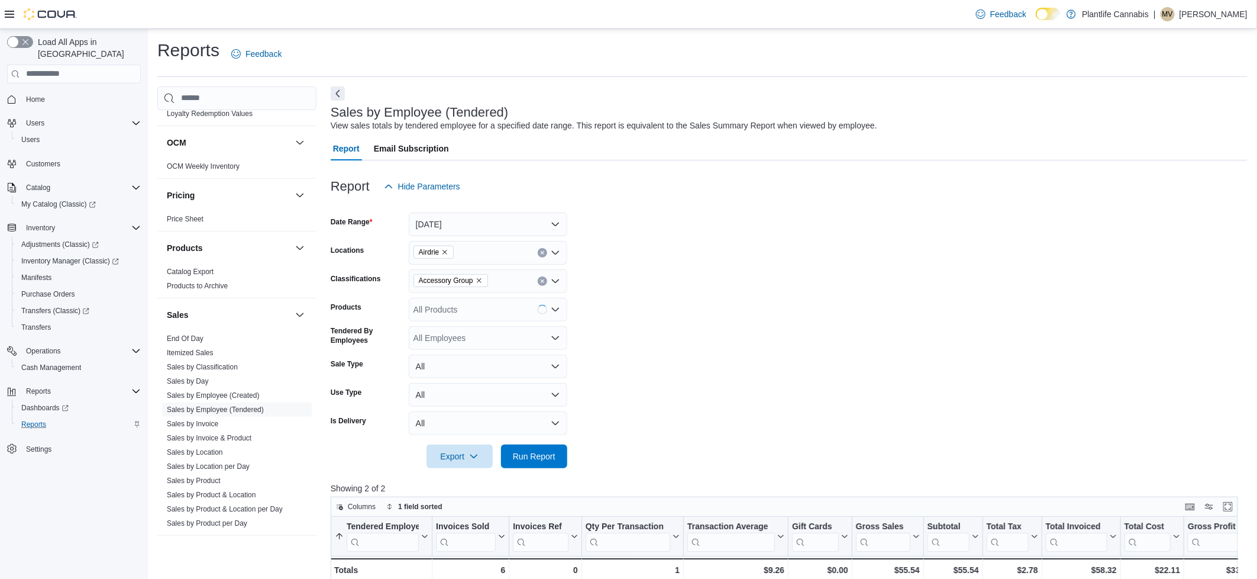
scroll to position [143, 0]
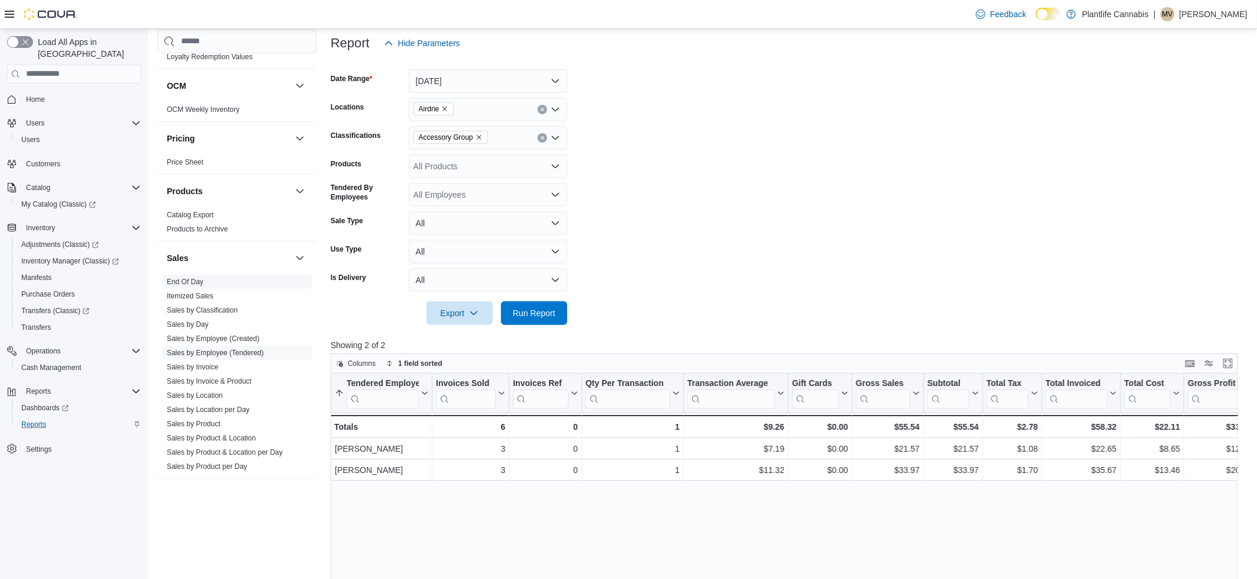
click at [169, 282] on link "End Of Day" at bounding box center [185, 281] width 37 height 8
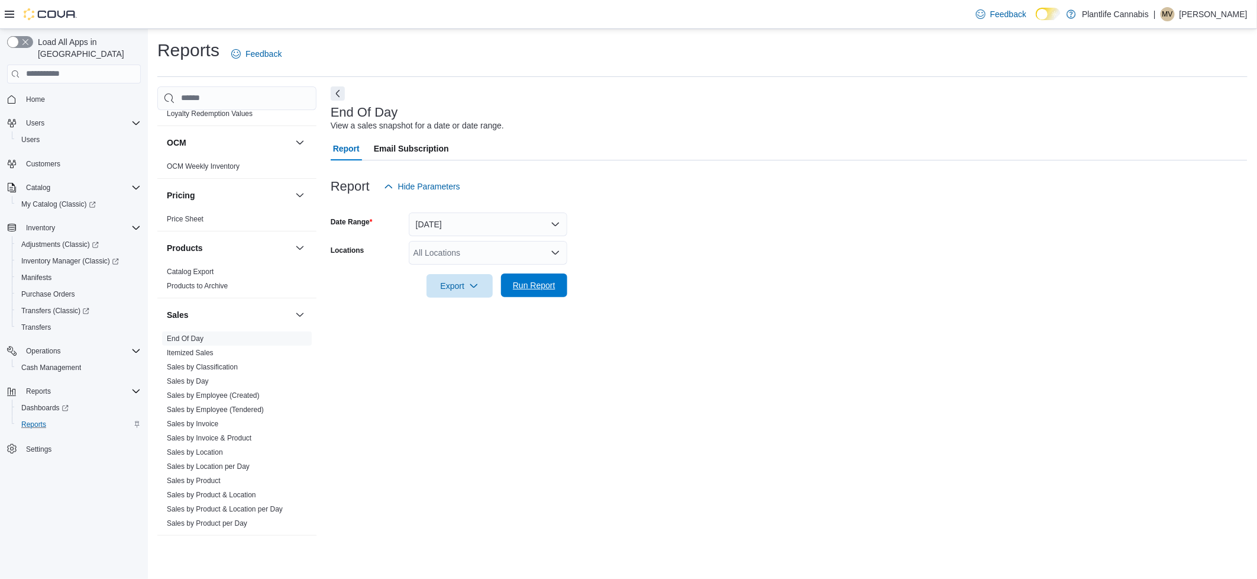
drag, startPoint x: 551, startPoint y: 281, endPoint x: 566, endPoint y: 282, distance: 14.2
click at [551, 281] on span "Run Report" at bounding box center [534, 285] width 43 height 12
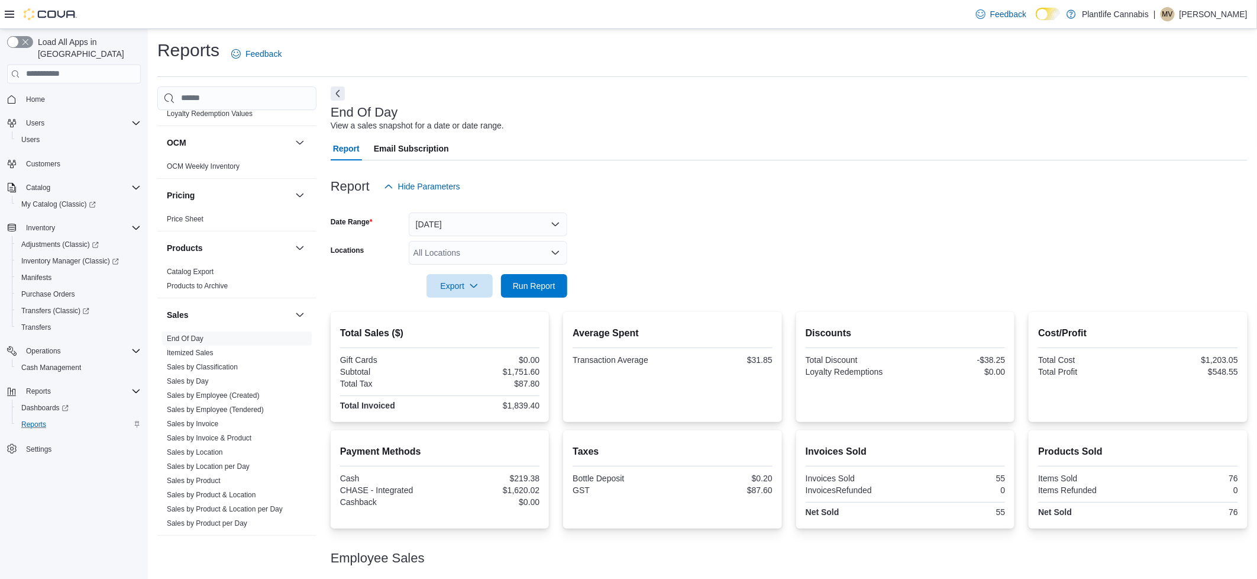
scroll to position [72, 0]
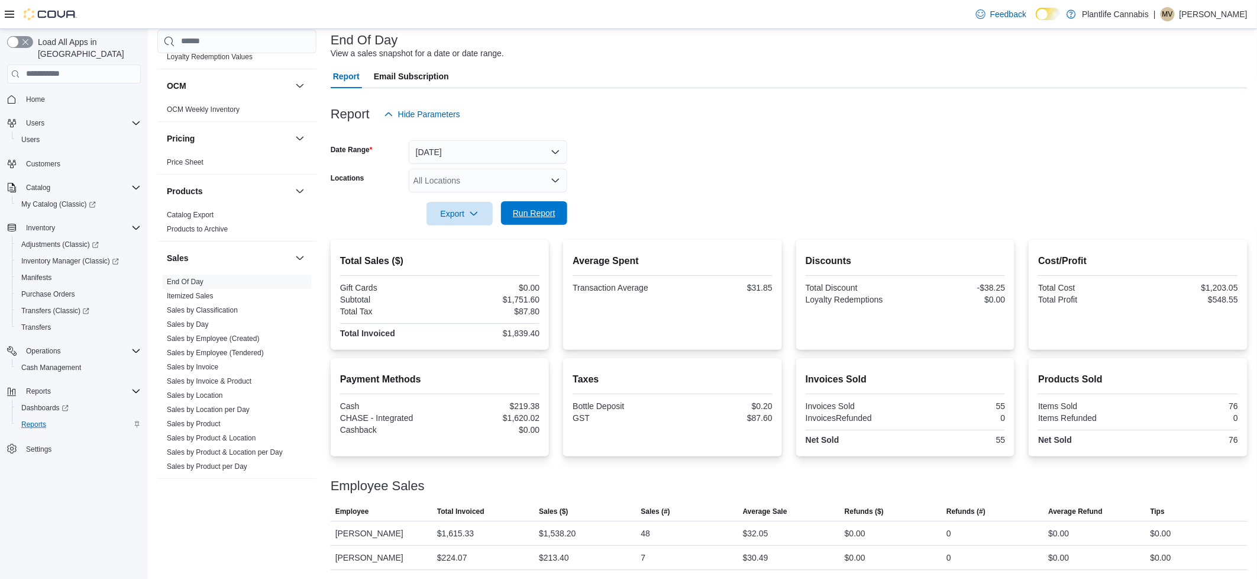
click at [548, 214] on span "Run Report" at bounding box center [534, 213] width 43 height 12
click at [537, 216] on span "Run Report" at bounding box center [534, 213] width 43 height 12
click at [521, 211] on span "Run Report" at bounding box center [534, 213] width 43 height 12
click at [560, 213] on button "Run Report" at bounding box center [534, 213] width 66 height 24
click at [26, 95] on span "Home" at bounding box center [35, 99] width 19 height 9
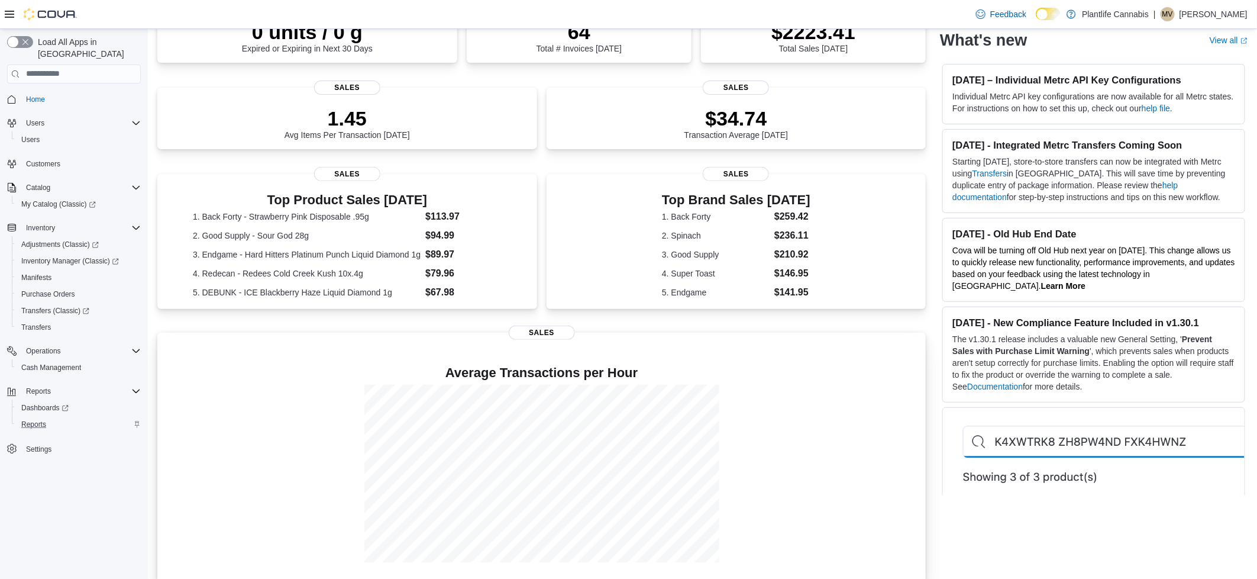
scroll to position [127, 0]
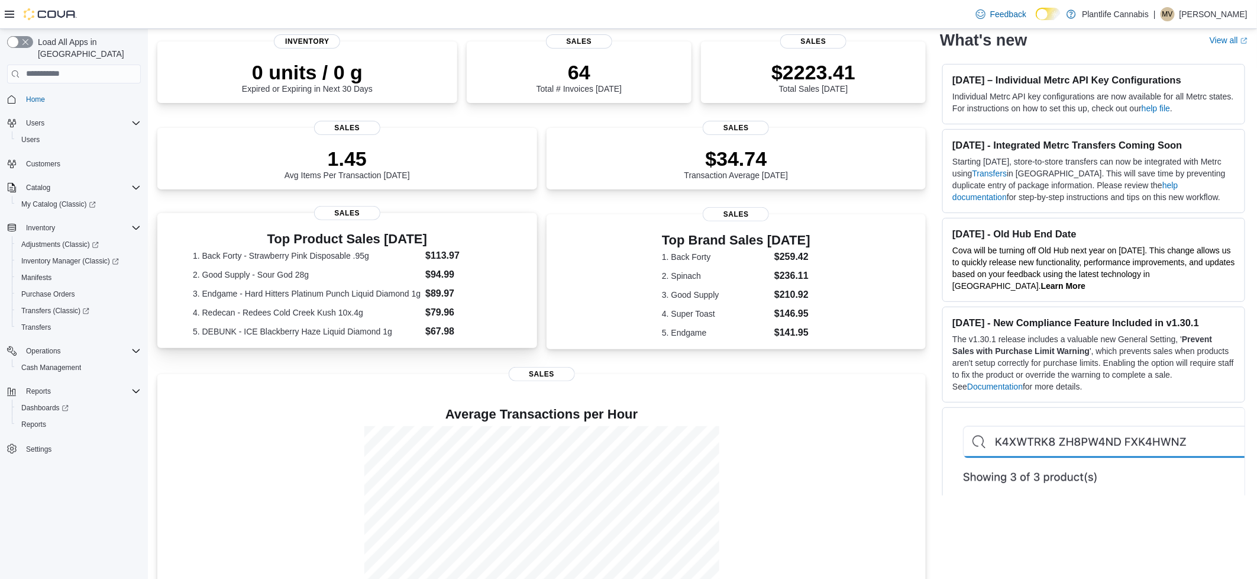
scroll to position [93, 0]
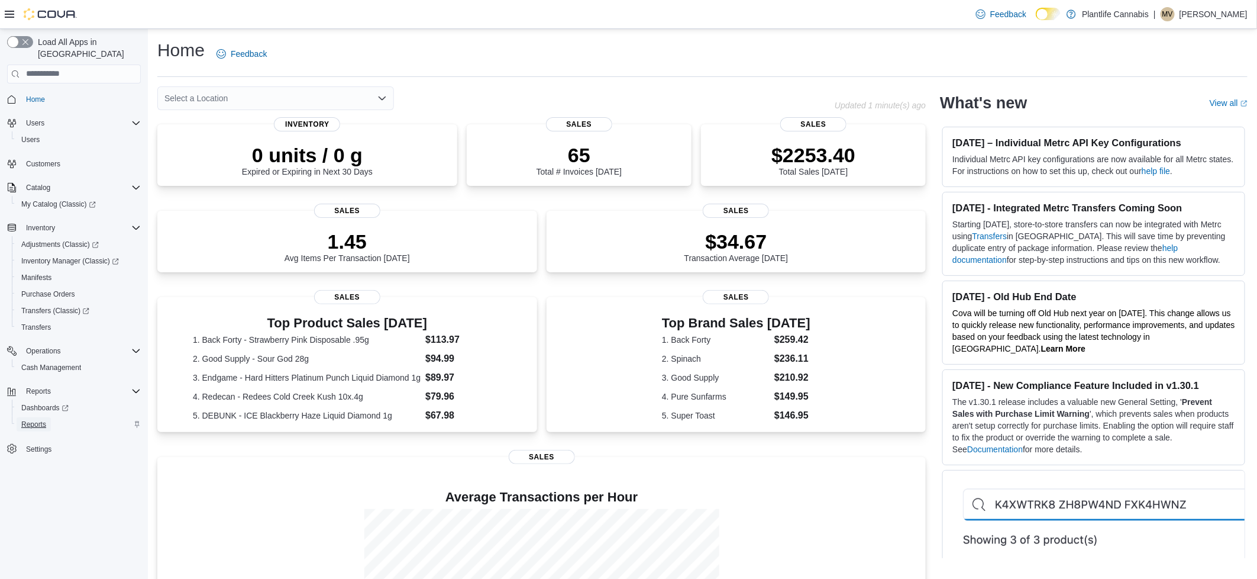
click at [43, 419] on span "Reports" at bounding box center [33, 423] width 25 height 9
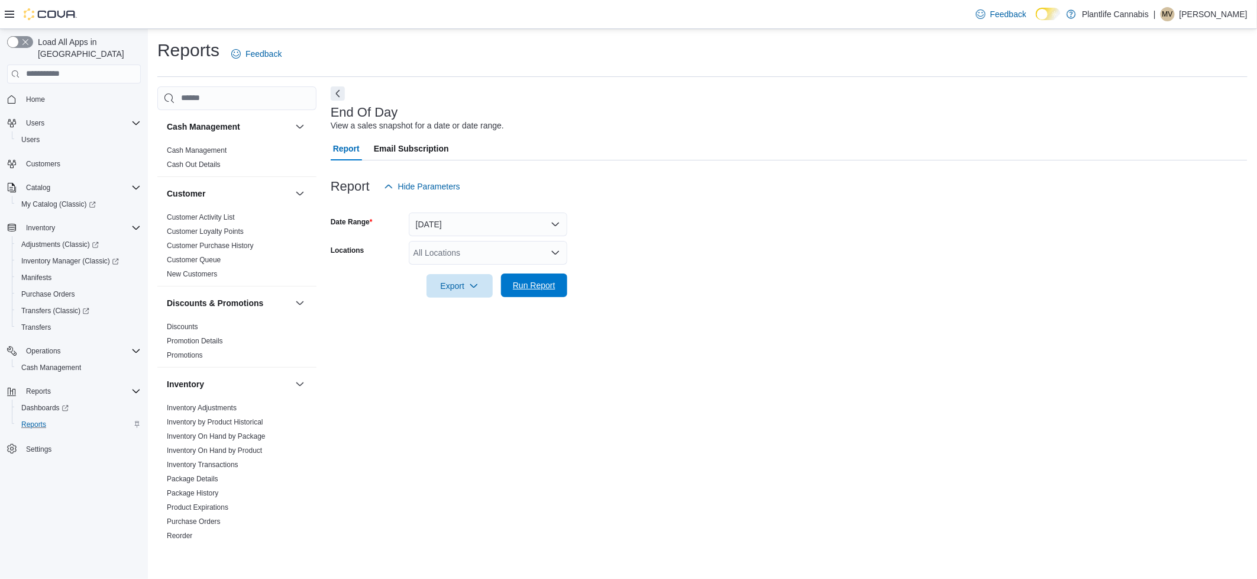
click at [540, 290] on span "Run Report" at bounding box center [534, 285] width 43 height 12
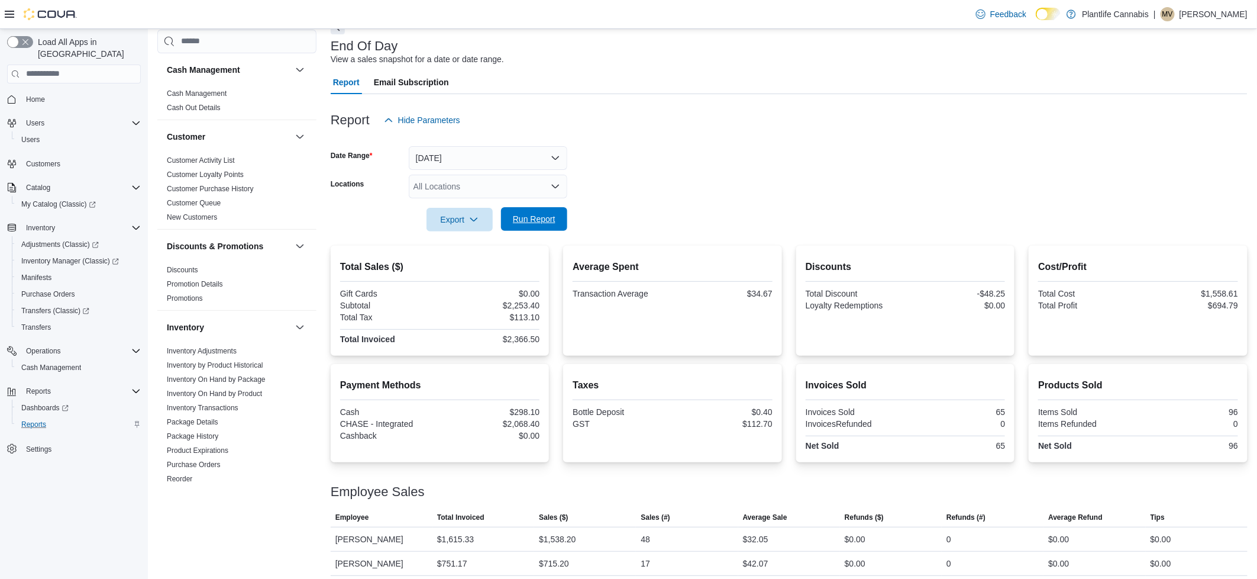
scroll to position [65, 0]
click at [531, 216] on span "Run Report" at bounding box center [534, 220] width 43 height 12
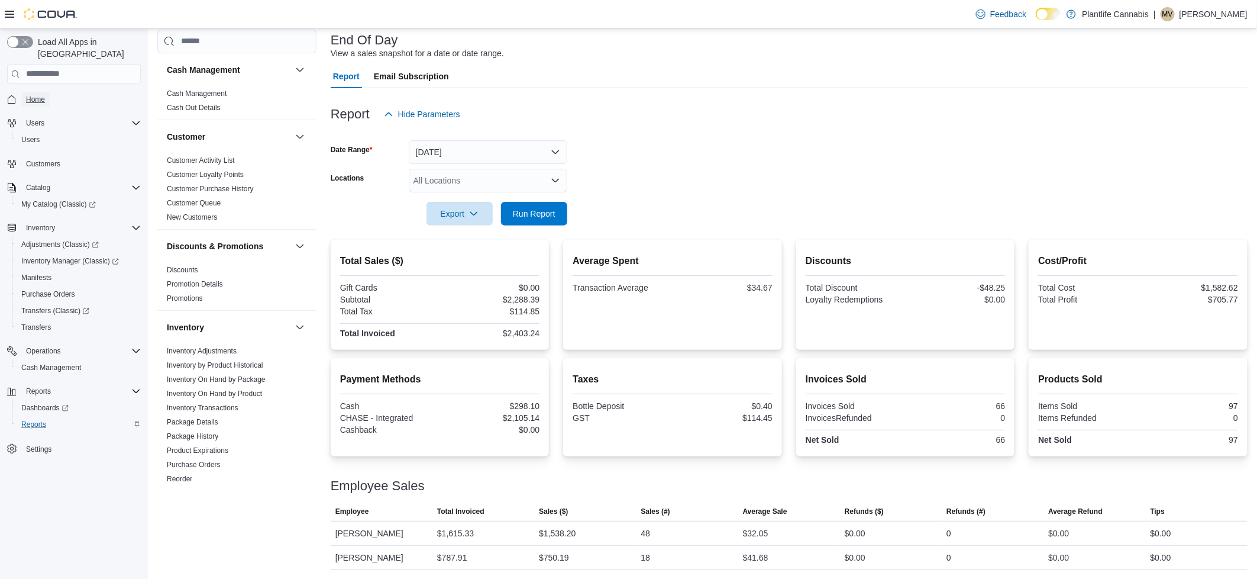
click at [40, 94] on span "Home" at bounding box center [35, 99] width 19 height 14
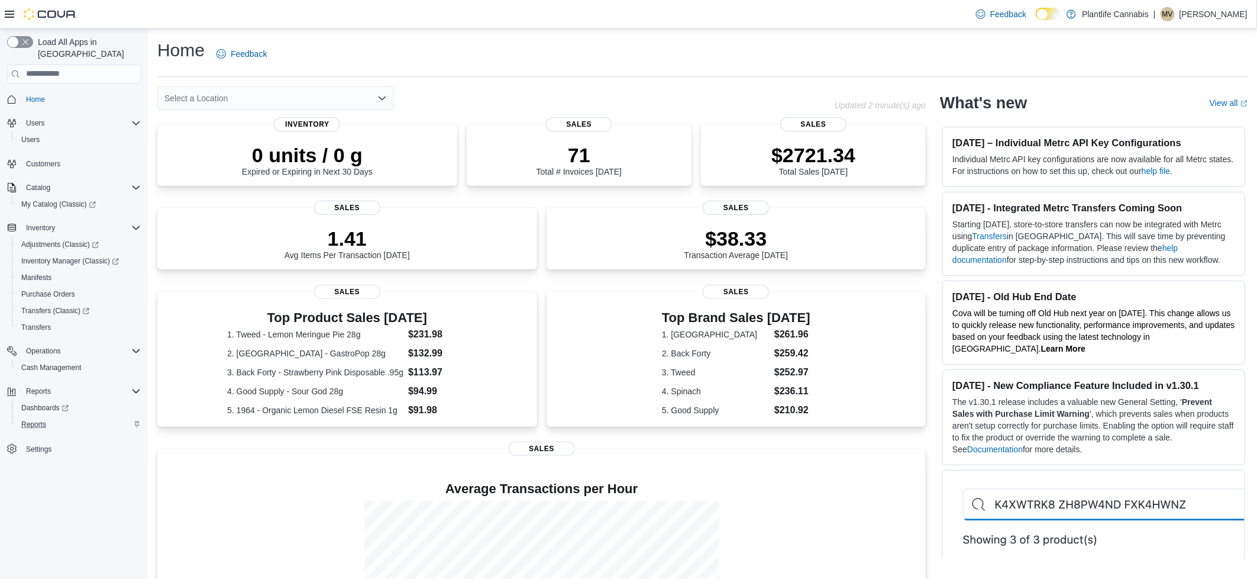
scroll to position [3, 0]
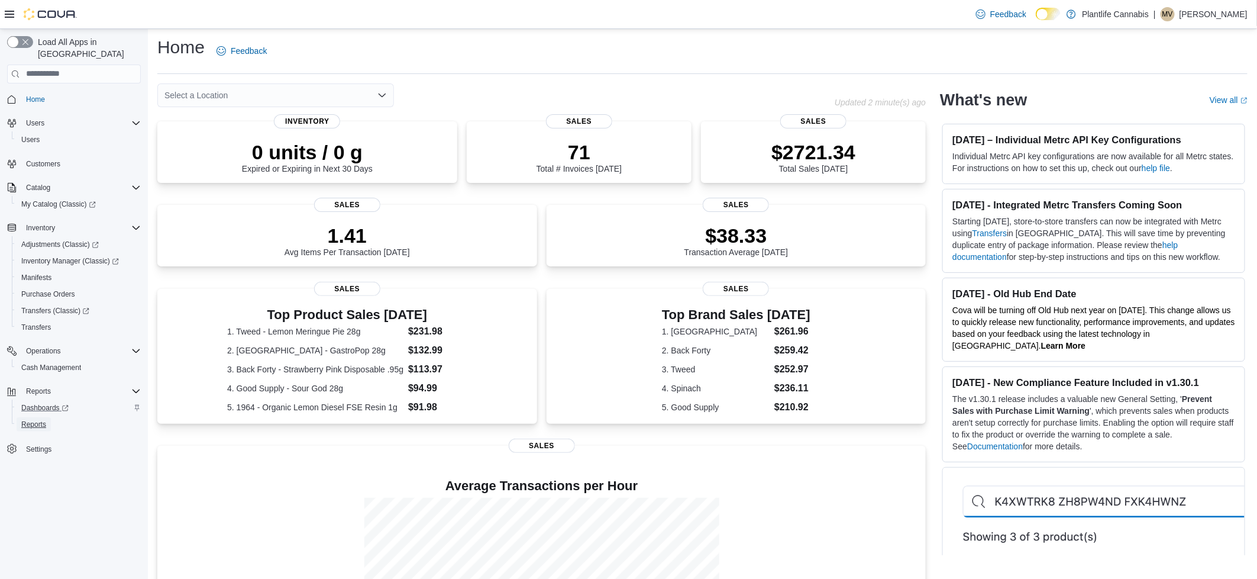
click at [31, 419] on span "Reports" at bounding box center [33, 423] width 25 height 9
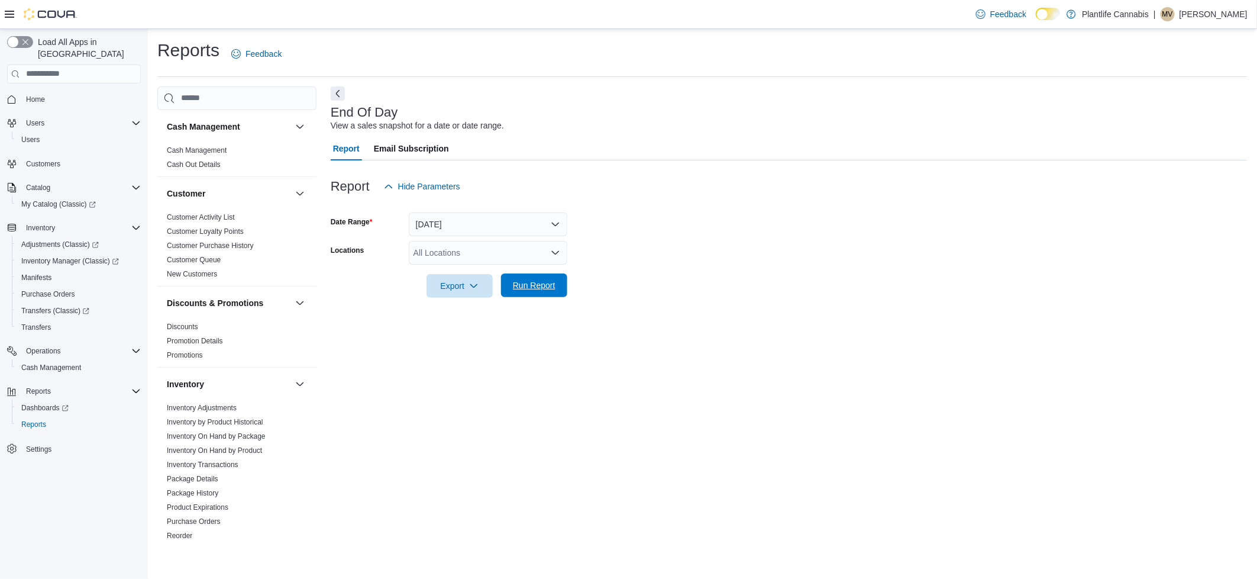
click at [556, 277] on span "Run Report" at bounding box center [534, 285] width 52 height 24
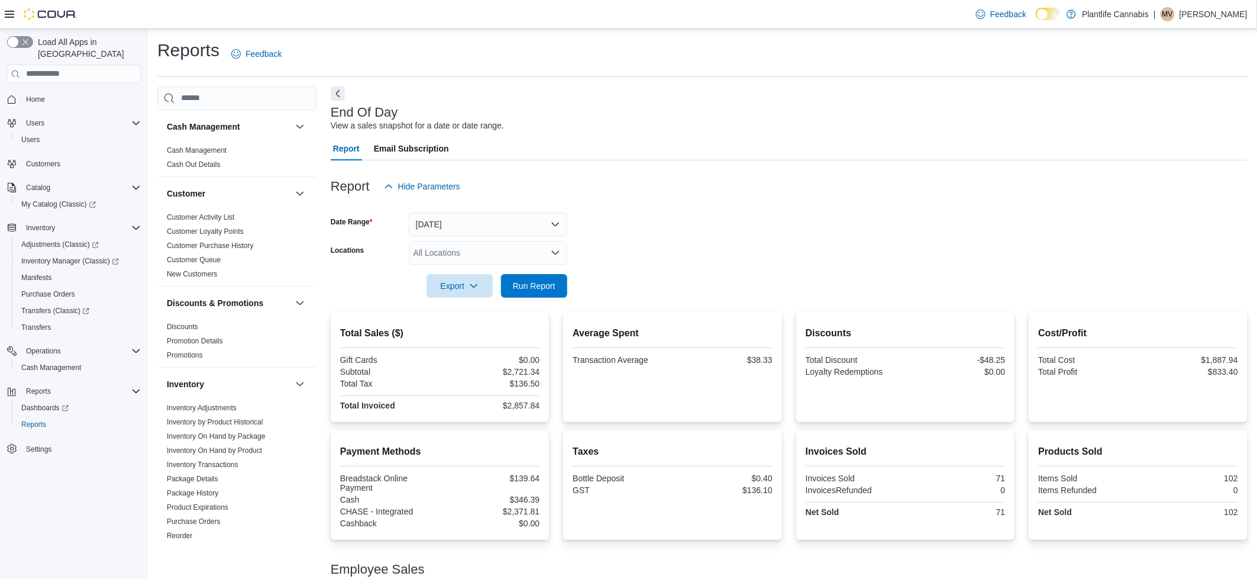
scroll to position [108, 0]
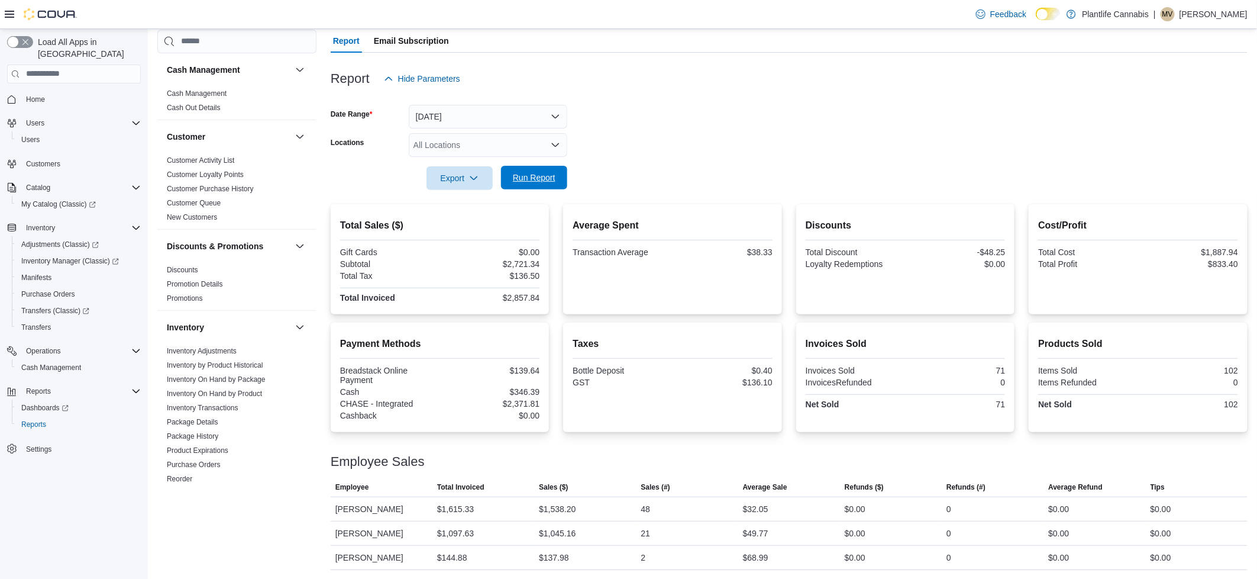
click at [534, 176] on span "Run Report" at bounding box center [534, 178] width 43 height 12
click at [529, 177] on span "Run Report" at bounding box center [534, 178] width 43 height 12
click at [540, 188] on span "Run Report" at bounding box center [534, 178] width 52 height 24
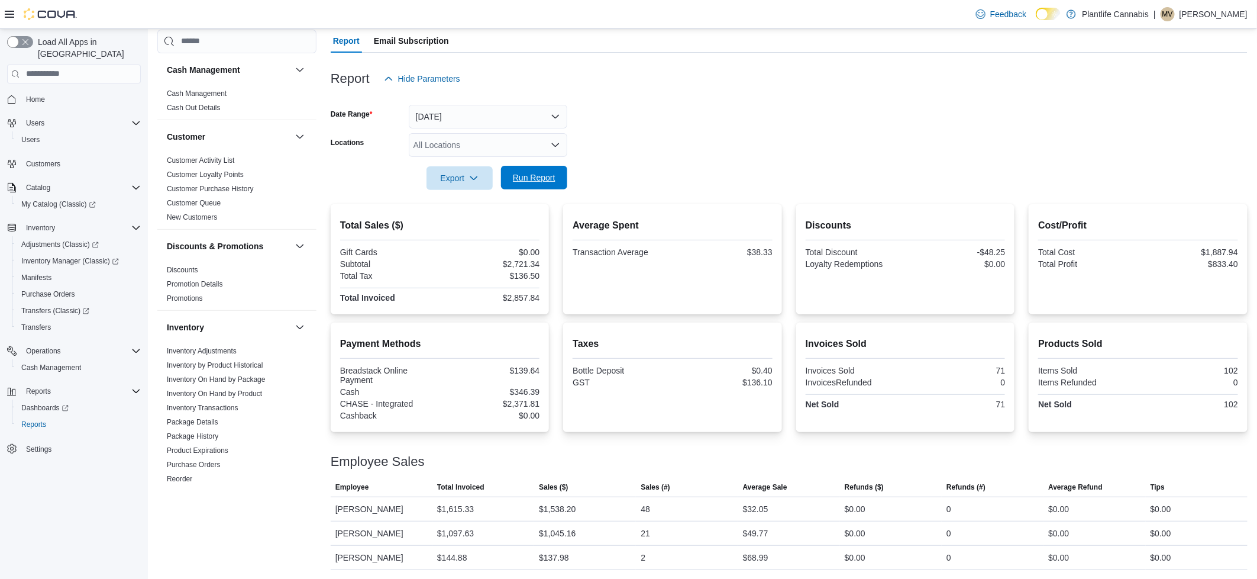
click at [548, 181] on span "Run Report" at bounding box center [534, 178] width 43 height 12
click at [510, 176] on span "Run Report" at bounding box center [534, 178] width 52 height 24
click at [532, 173] on span "Run Report" at bounding box center [534, 178] width 43 height 12
click at [528, 176] on span "Run Report" at bounding box center [534, 178] width 43 height 12
